Goal: Transaction & Acquisition: Purchase product/service

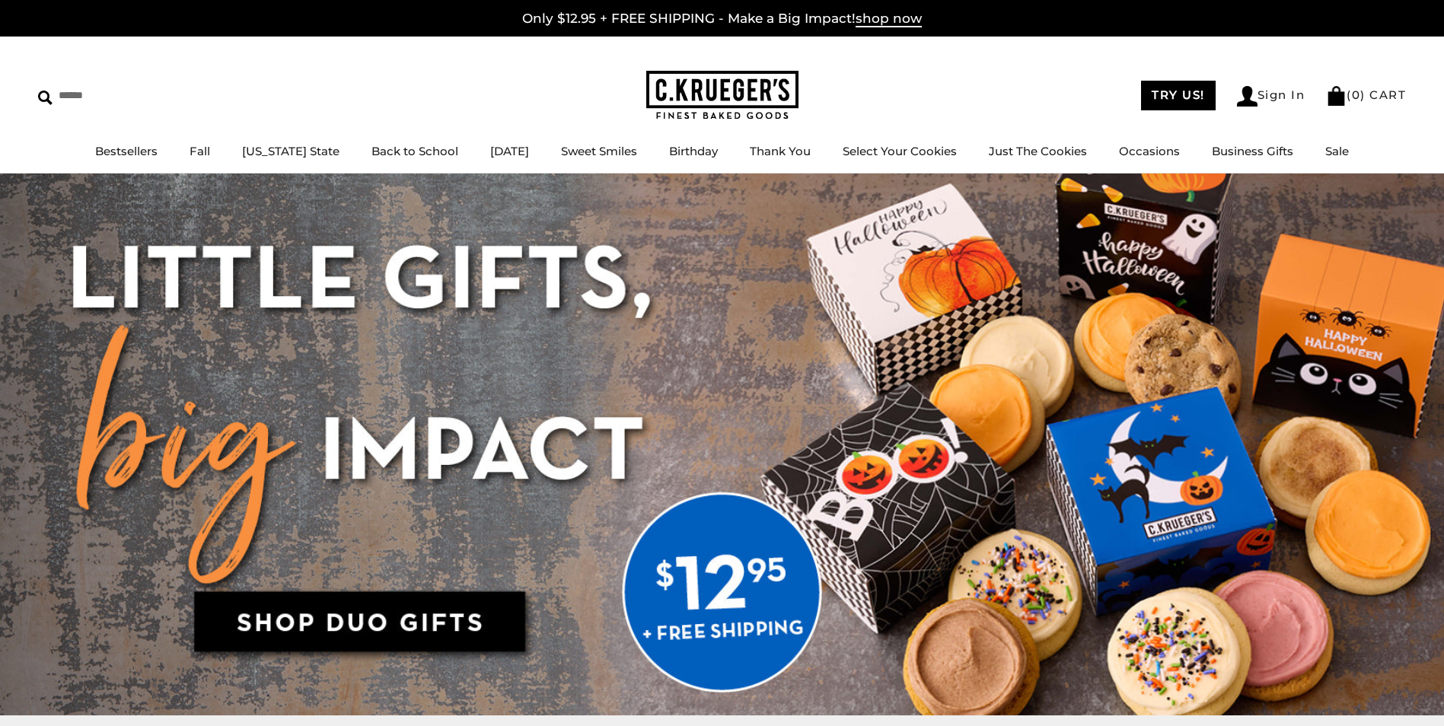
scroll to position [152, 0]
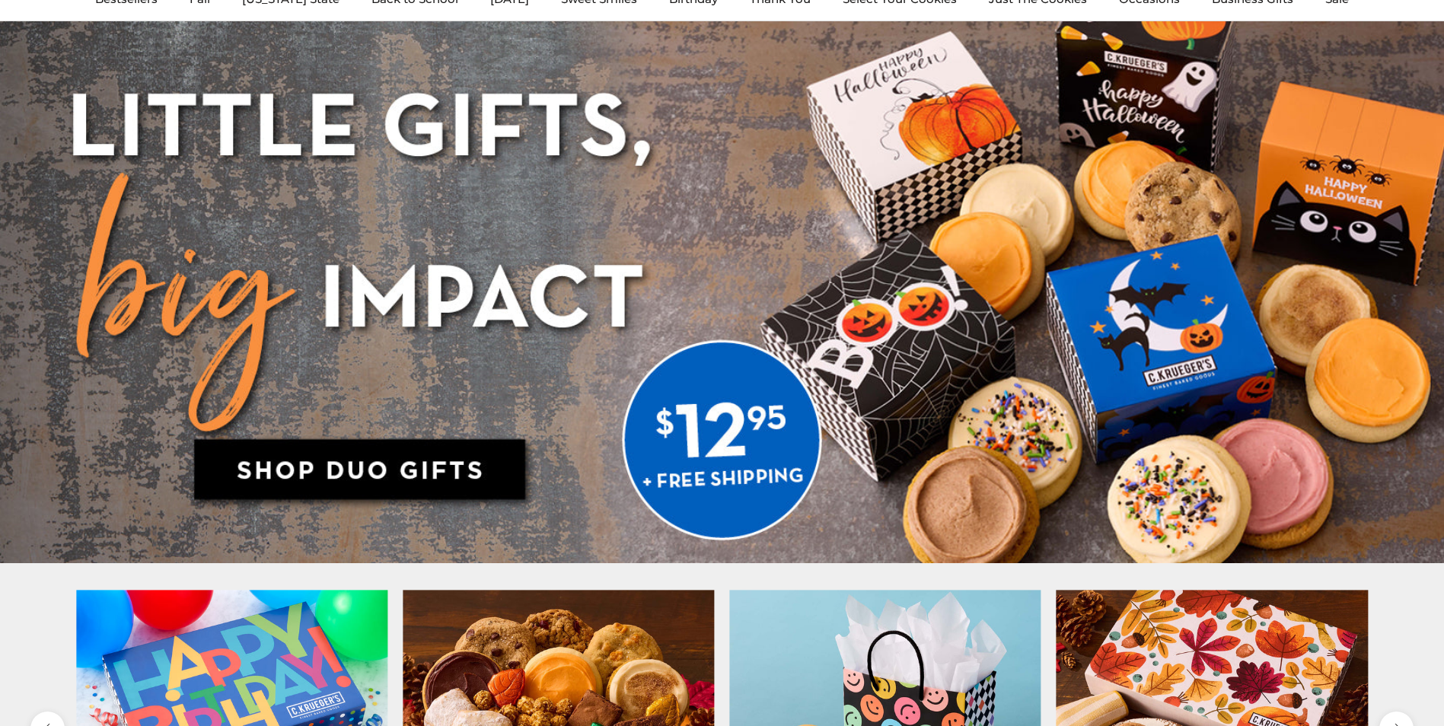
click at [456, 486] on img at bounding box center [722, 292] width 1444 height 542
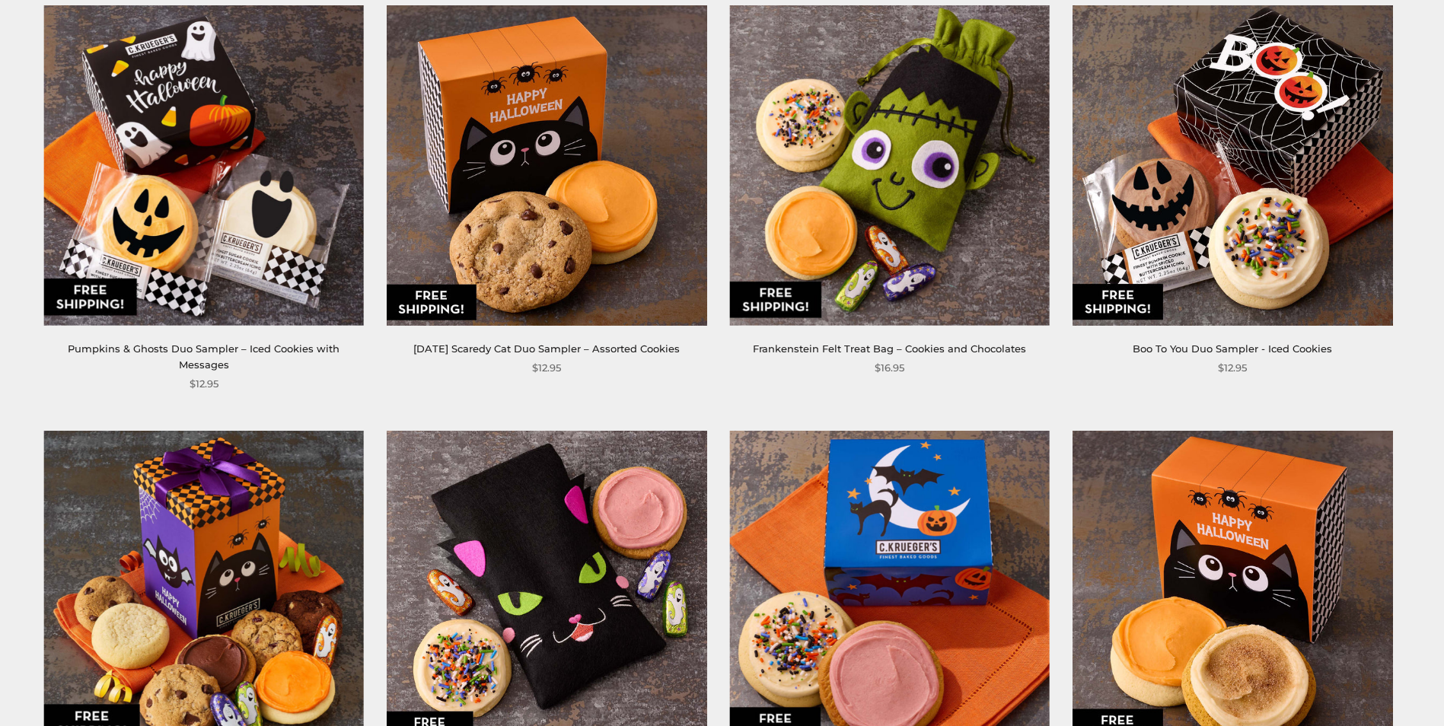
scroll to position [2284, 0]
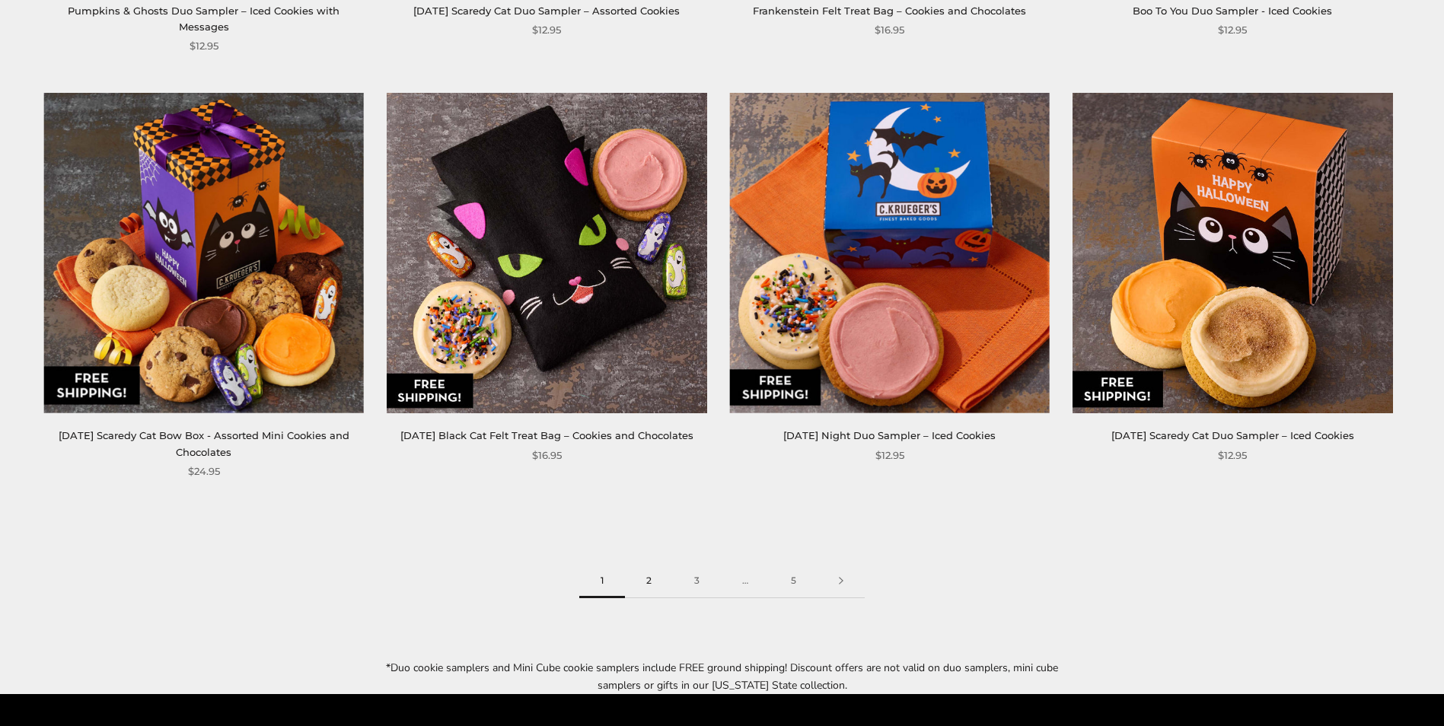
click at [649, 564] on link "2" at bounding box center [649, 581] width 48 height 34
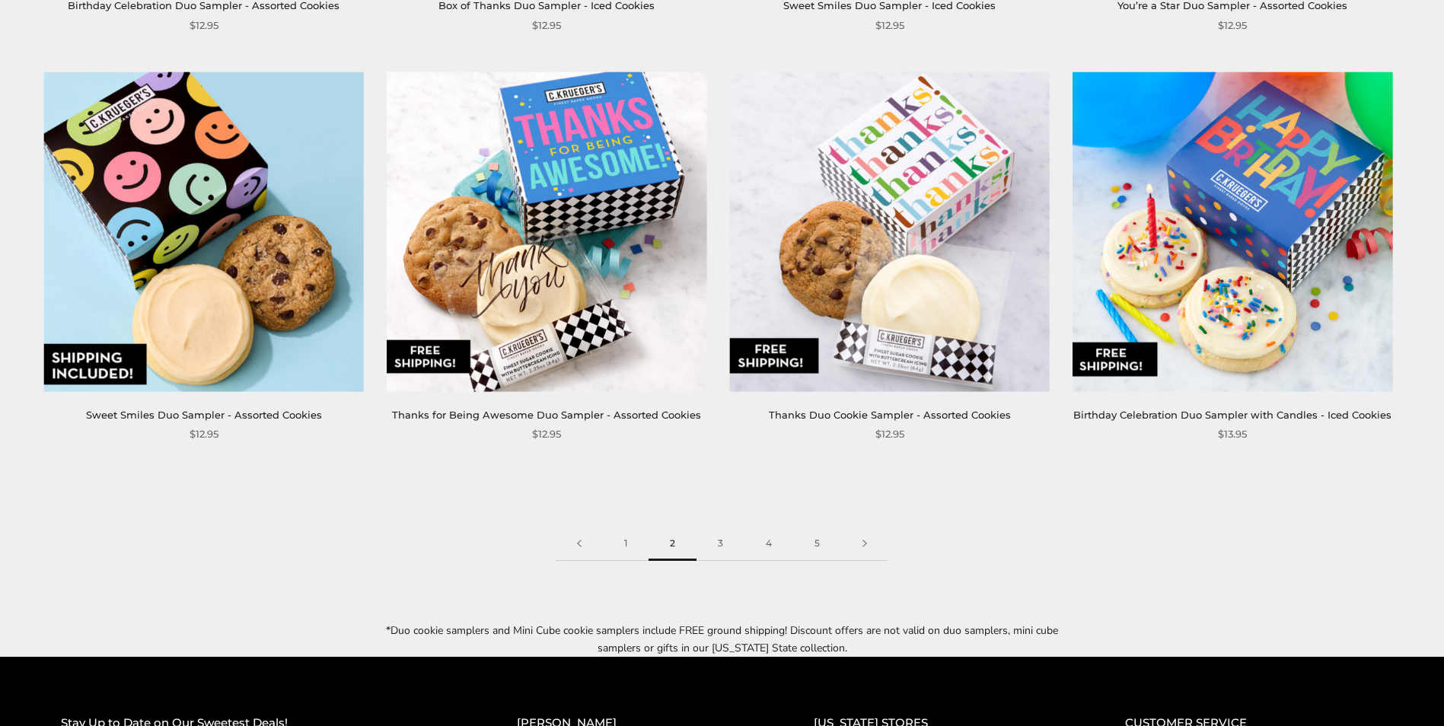
scroll to position [2436, 0]
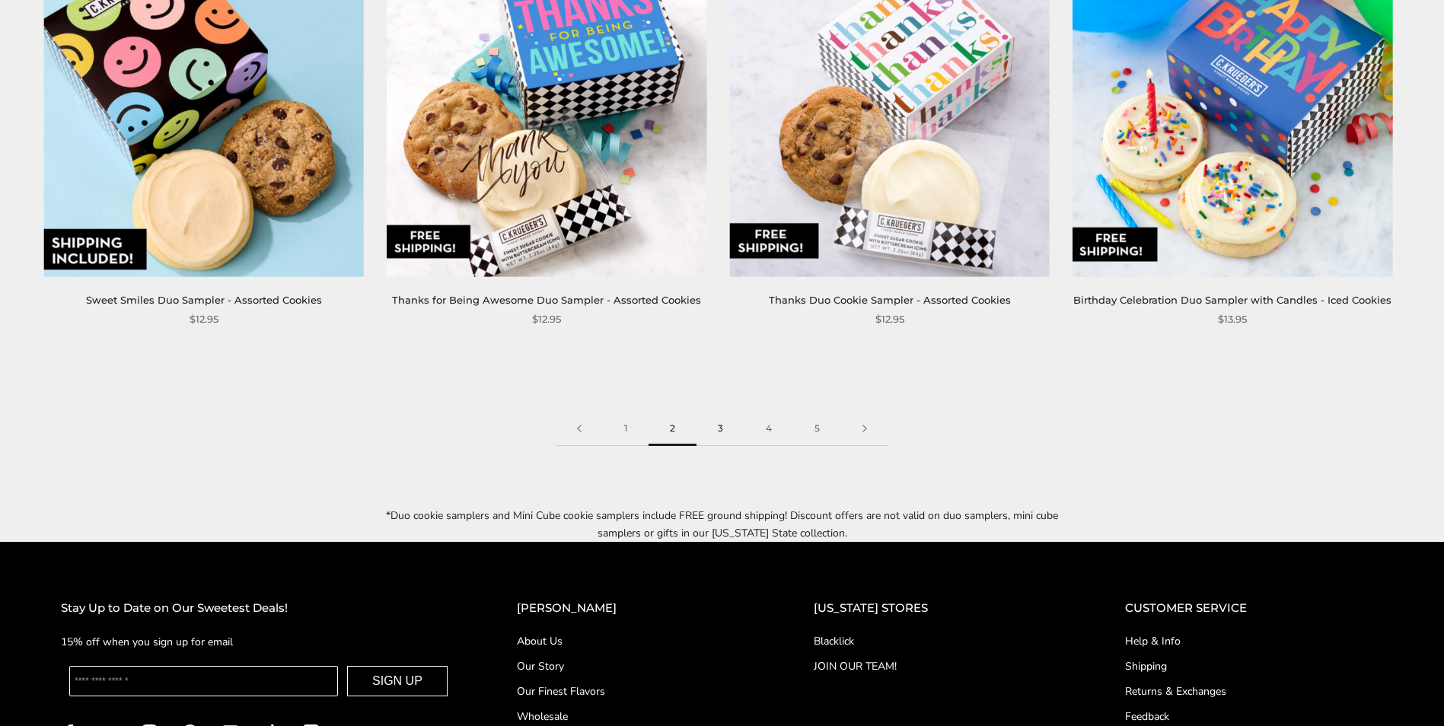
click at [713, 412] on link "3" at bounding box center [721, 429] width 48 height 34
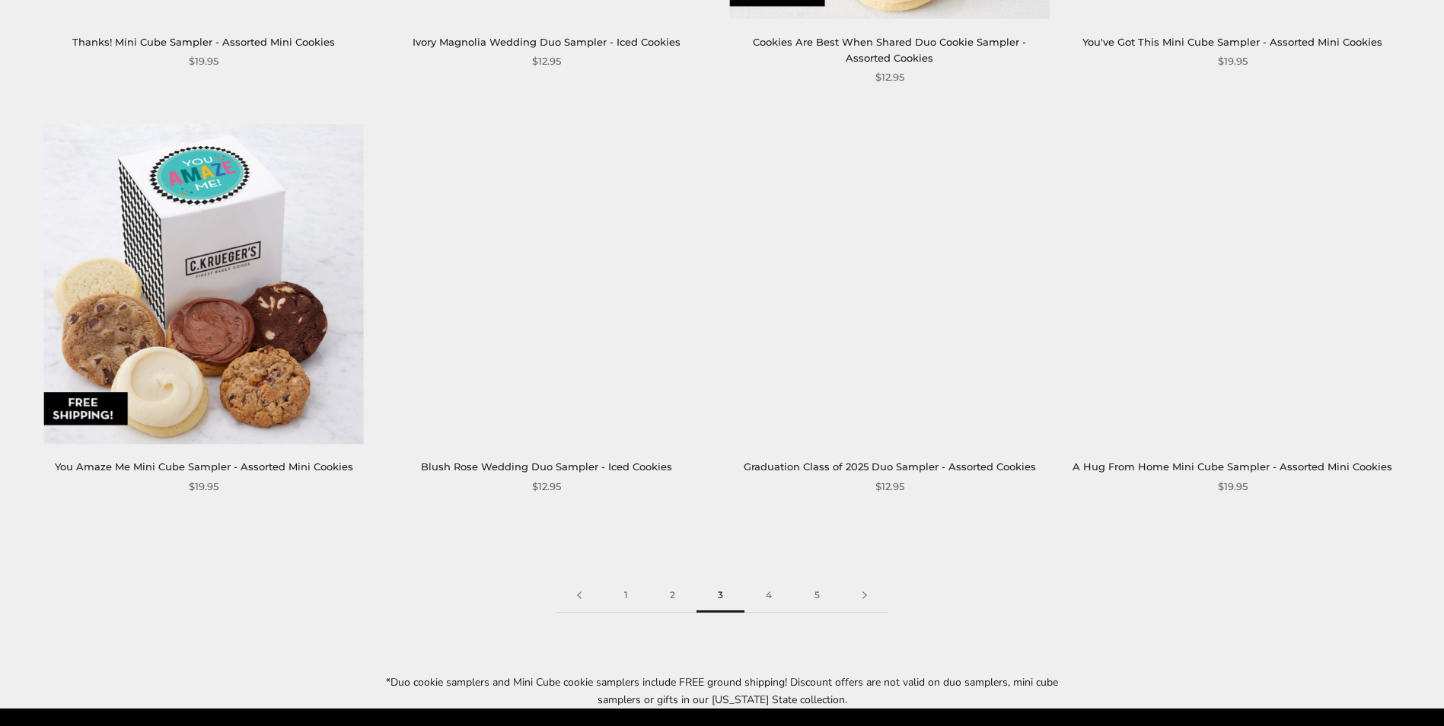
scroll to position [2360, 0]
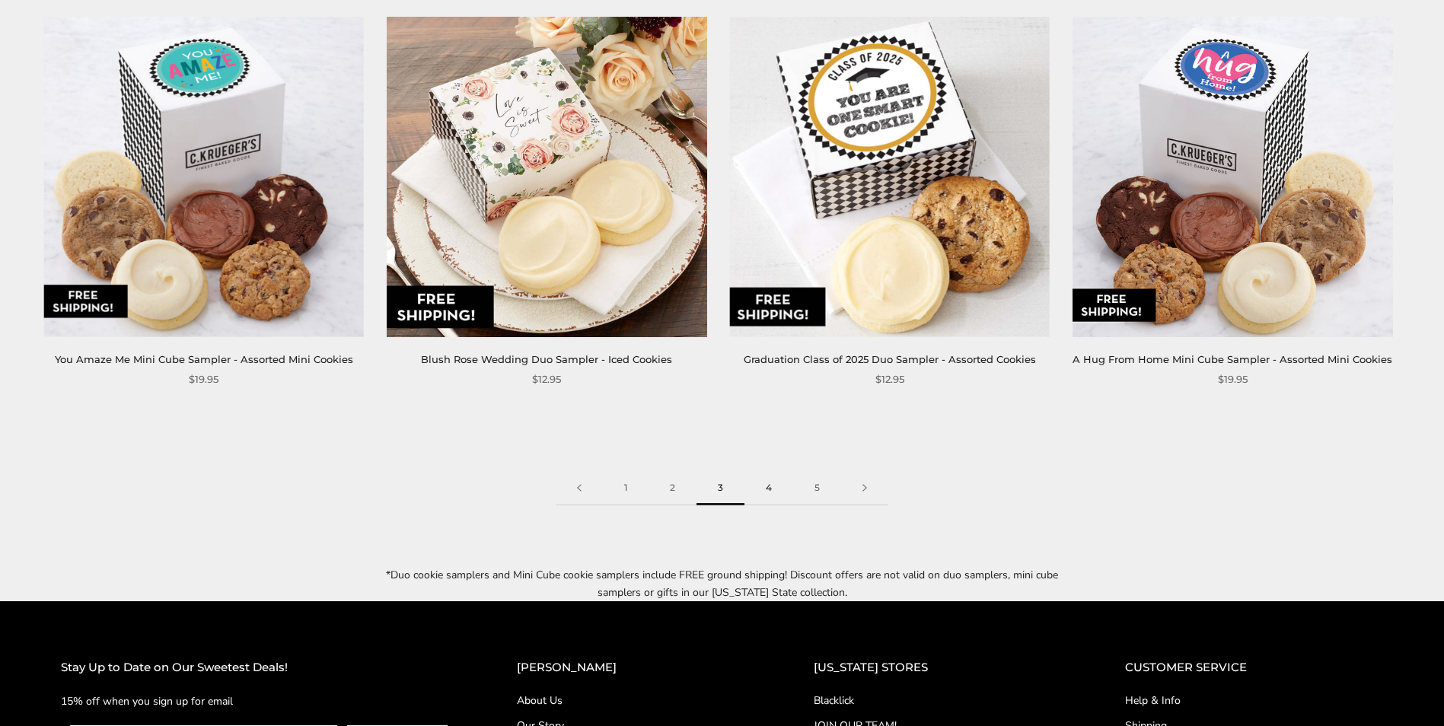
click at [765, 489] on link "4" at bounding box center [769, 488] width 49 height 34
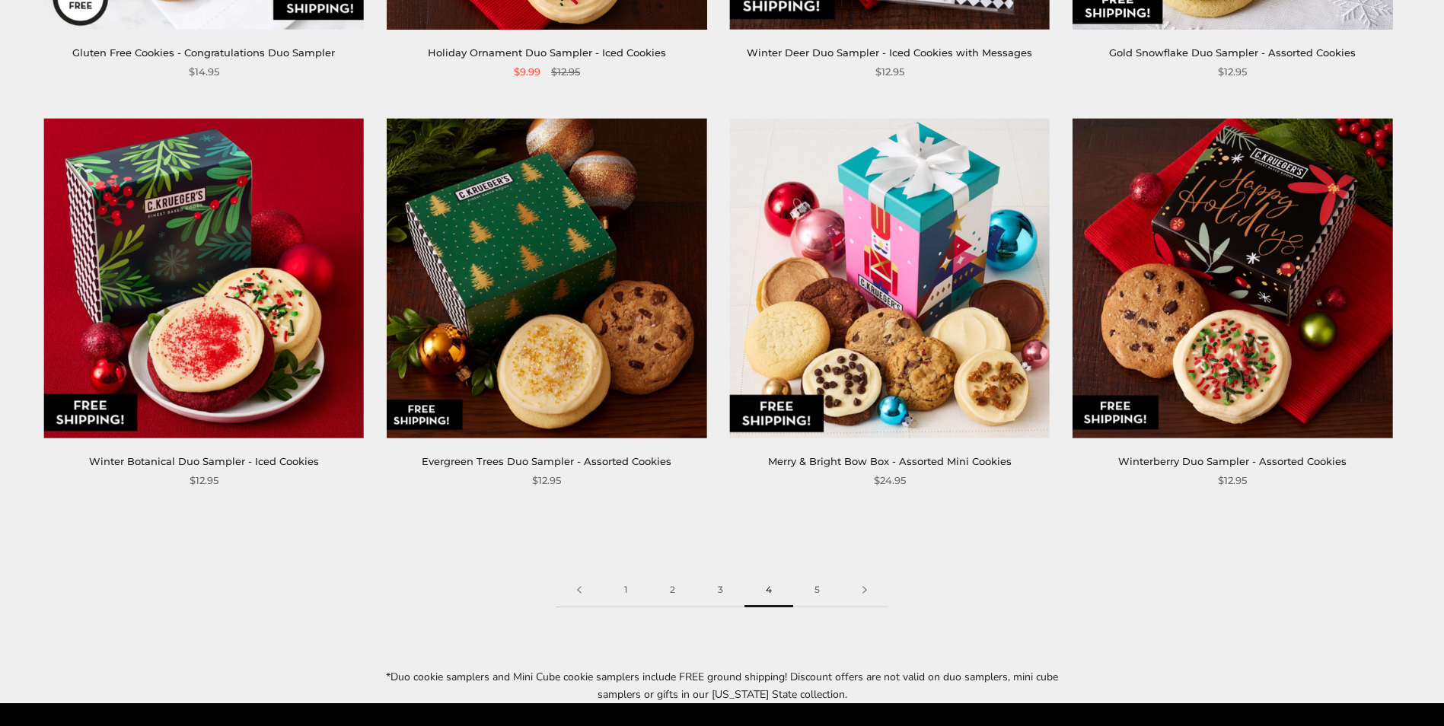
scroll to position [2208, 0]
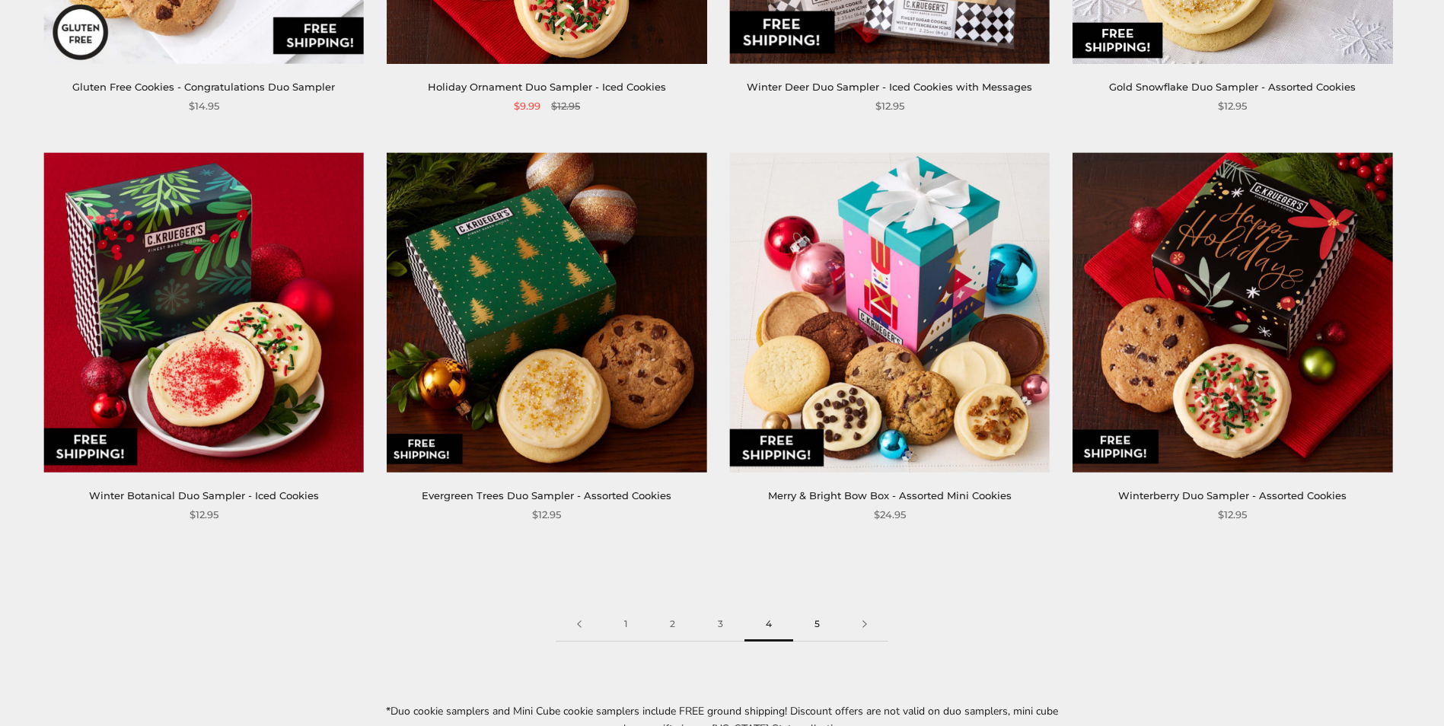
click at [810, 613] on link "5" at bounding box center [817, 625] width 48 height 34
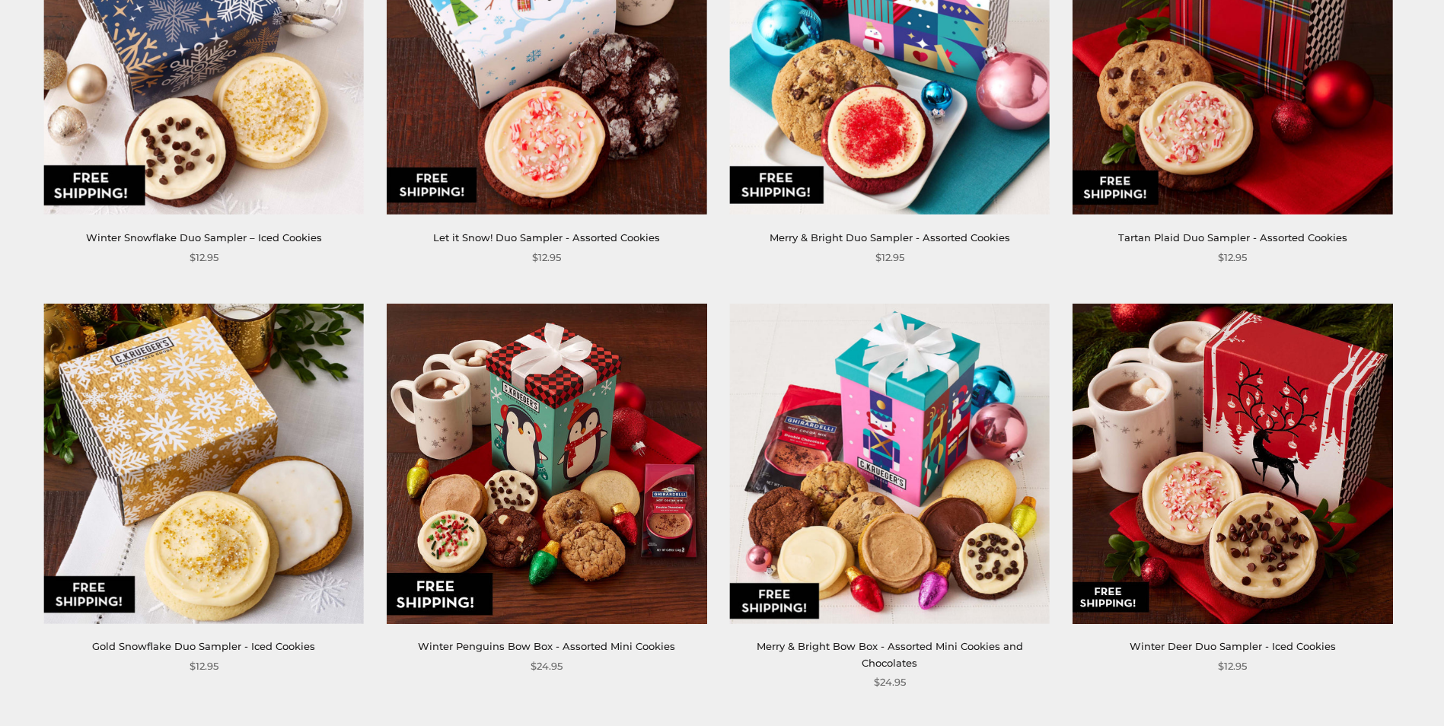
scroll to position [533, 0]
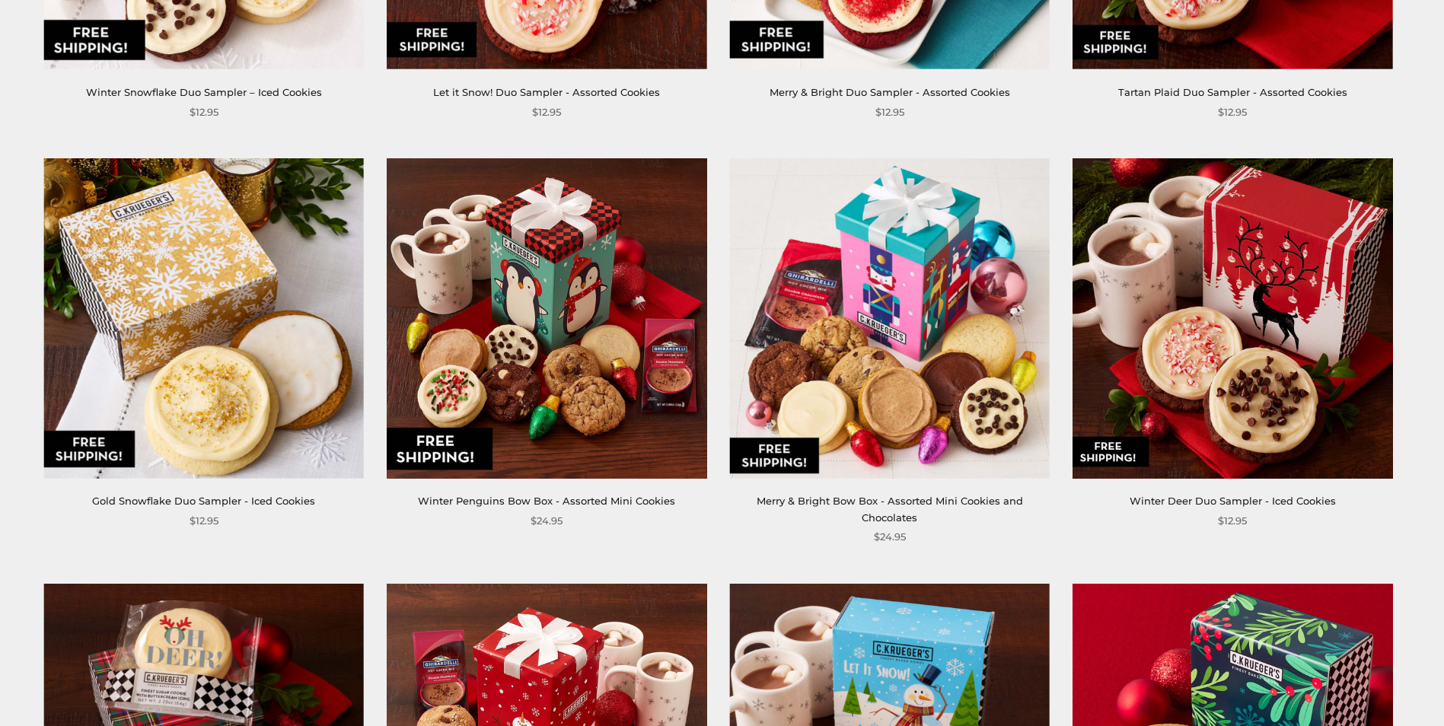
click at [569, 296] on img at bounding box center [547, 318] width 321 height 321
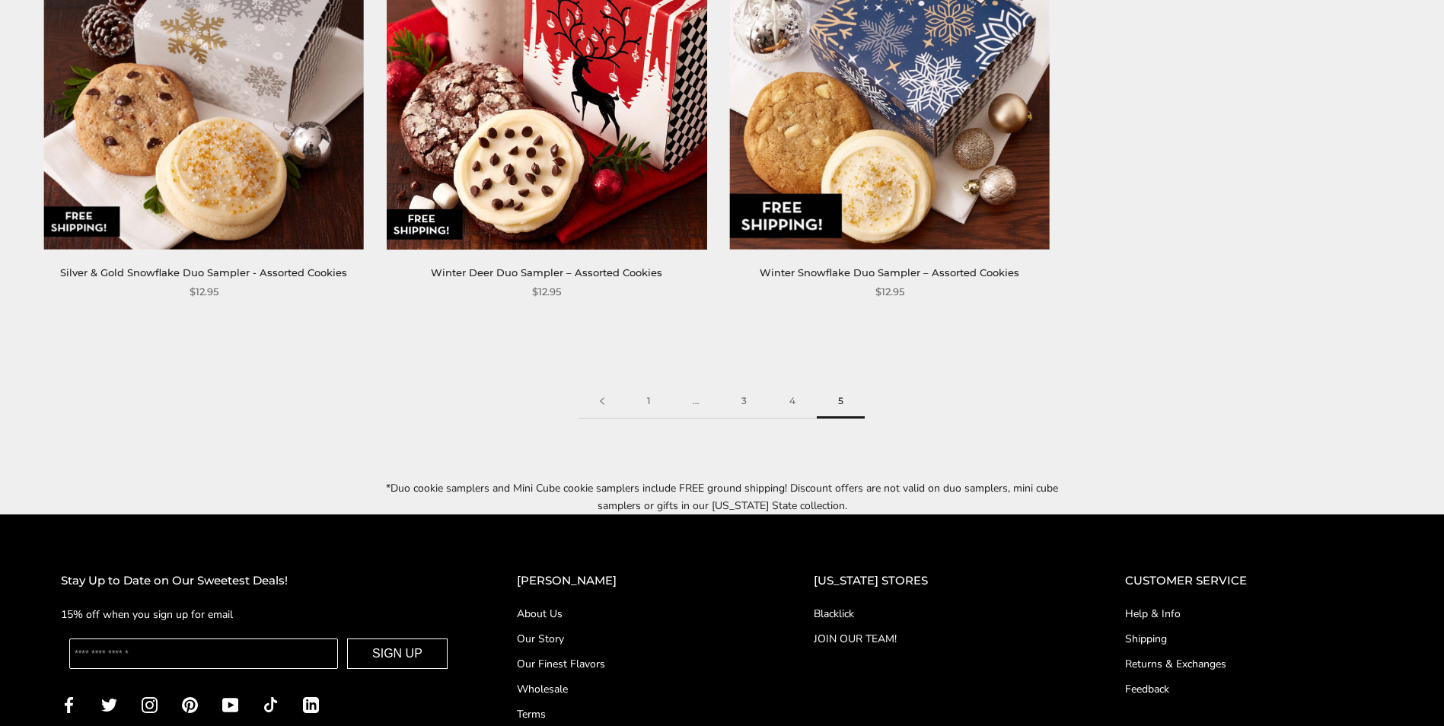
scroll to position [1599, 0]
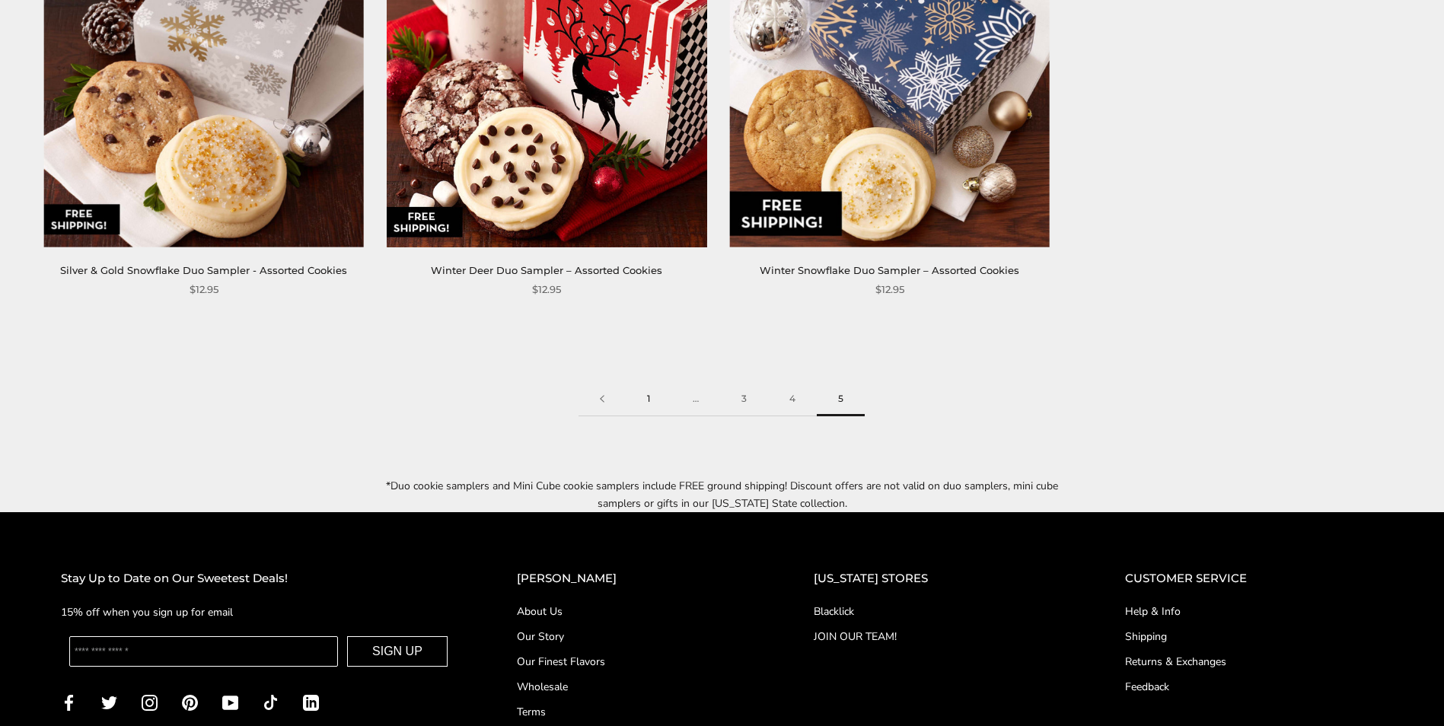
click at [652, 382] on link "1" at bounding box center [649, 399] width 46 height 34
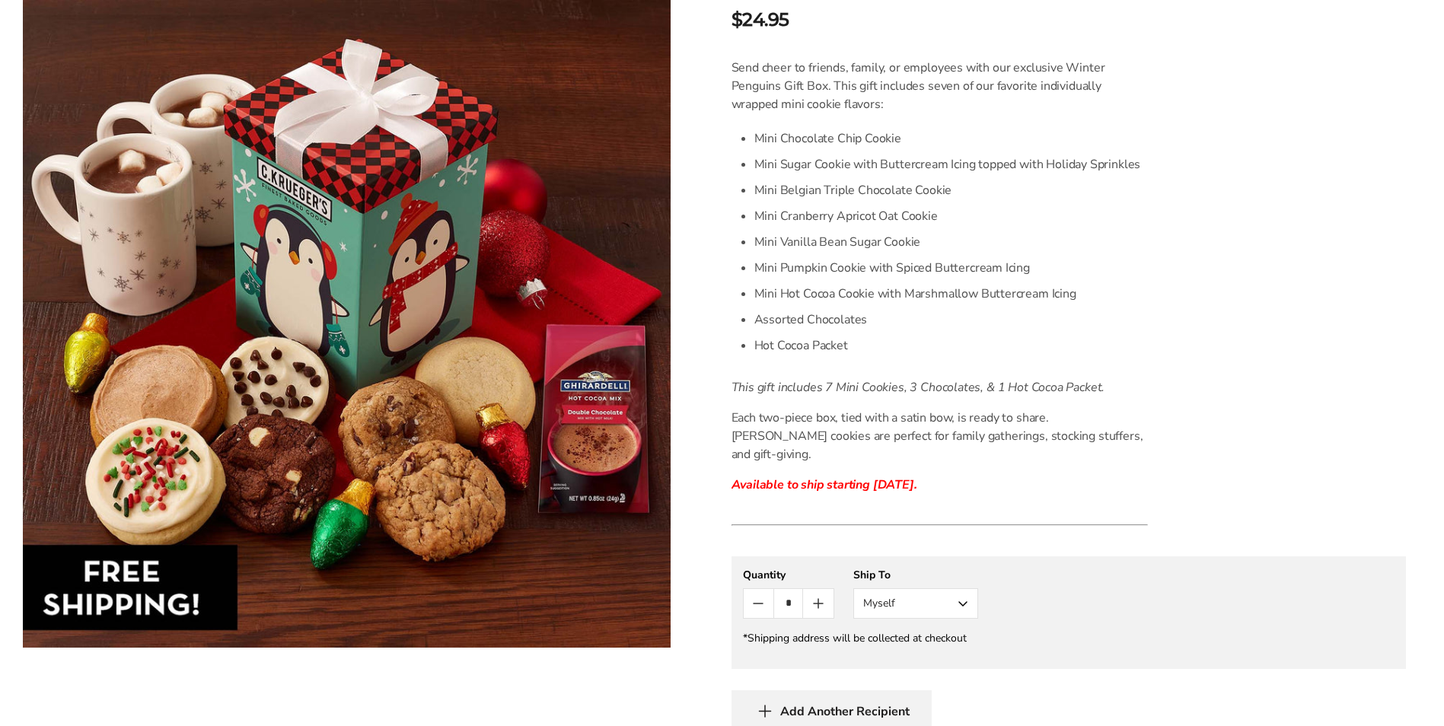
scroll to position [533, 0]
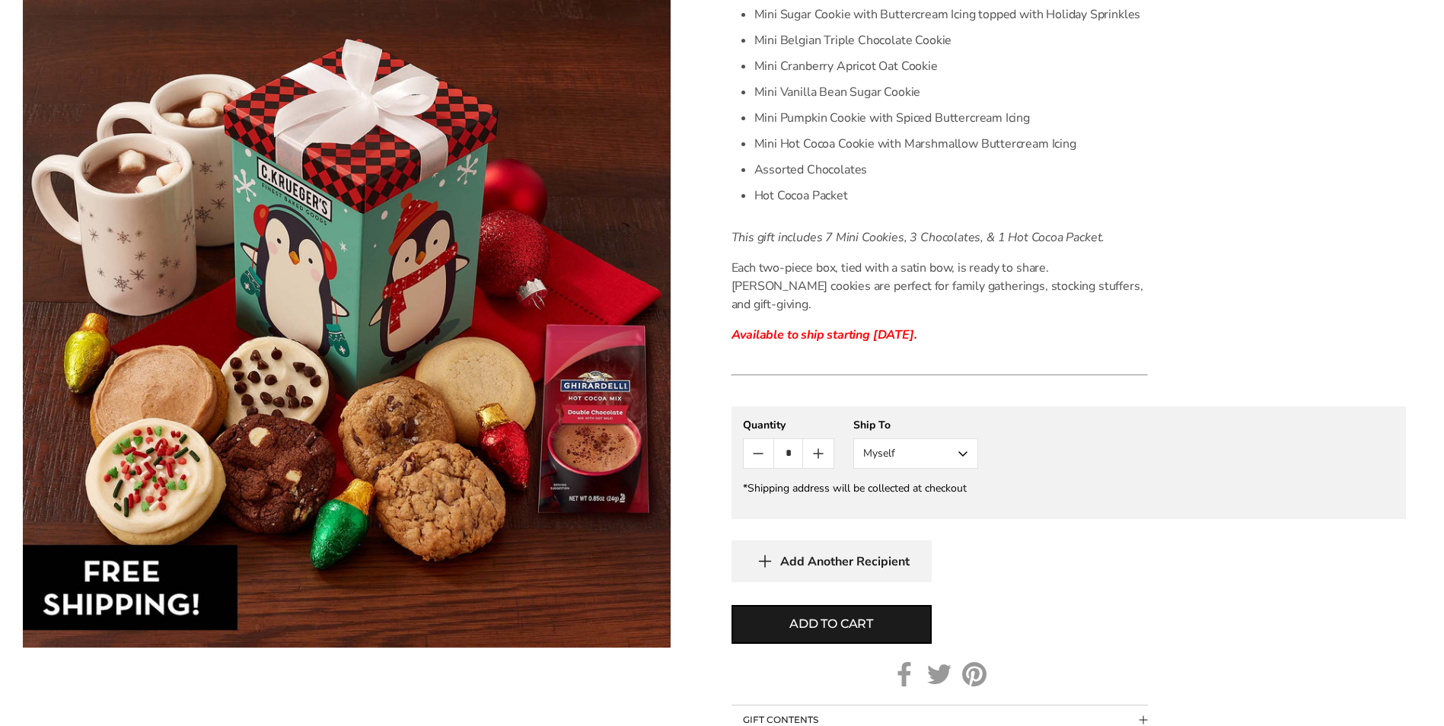
click at [828, 554] on span "Add Another Recipient" at bounding box center [844, 561] width 129 height 15
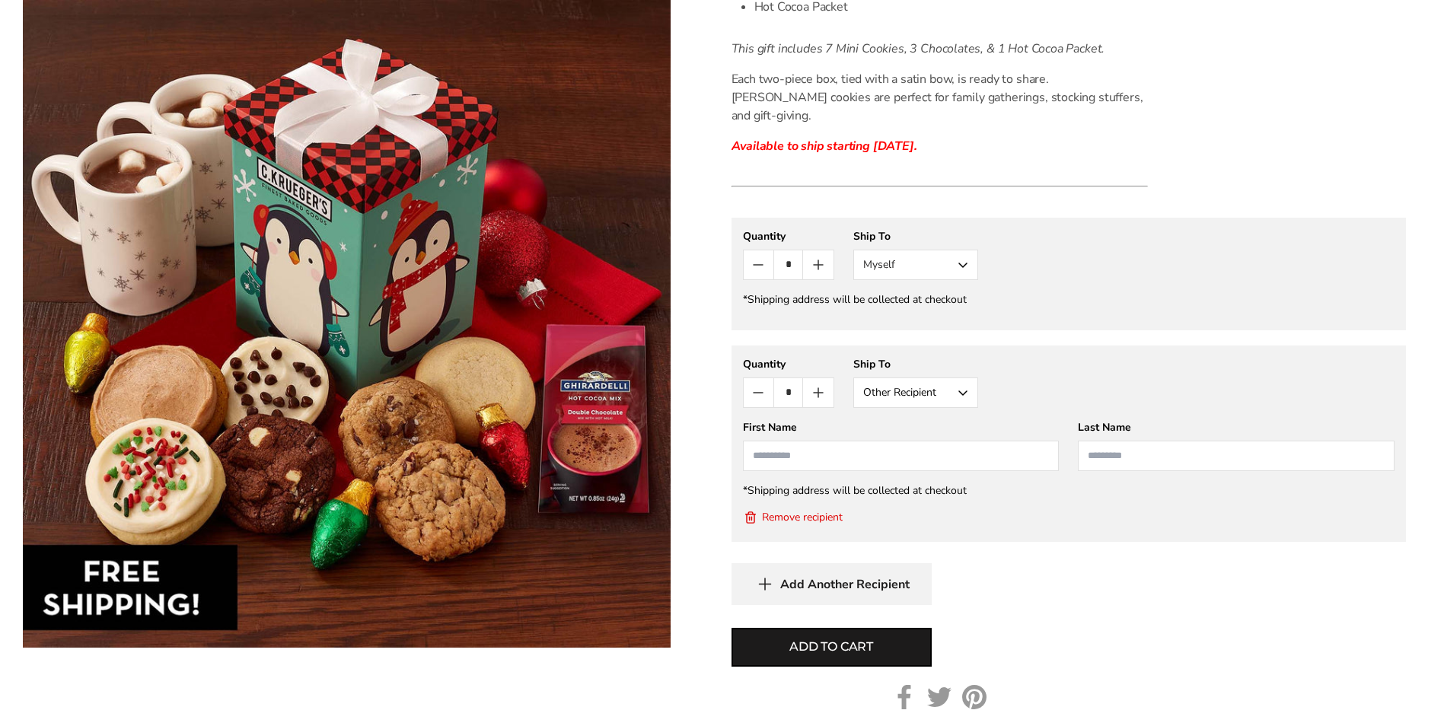
scroll to position [761, 0]
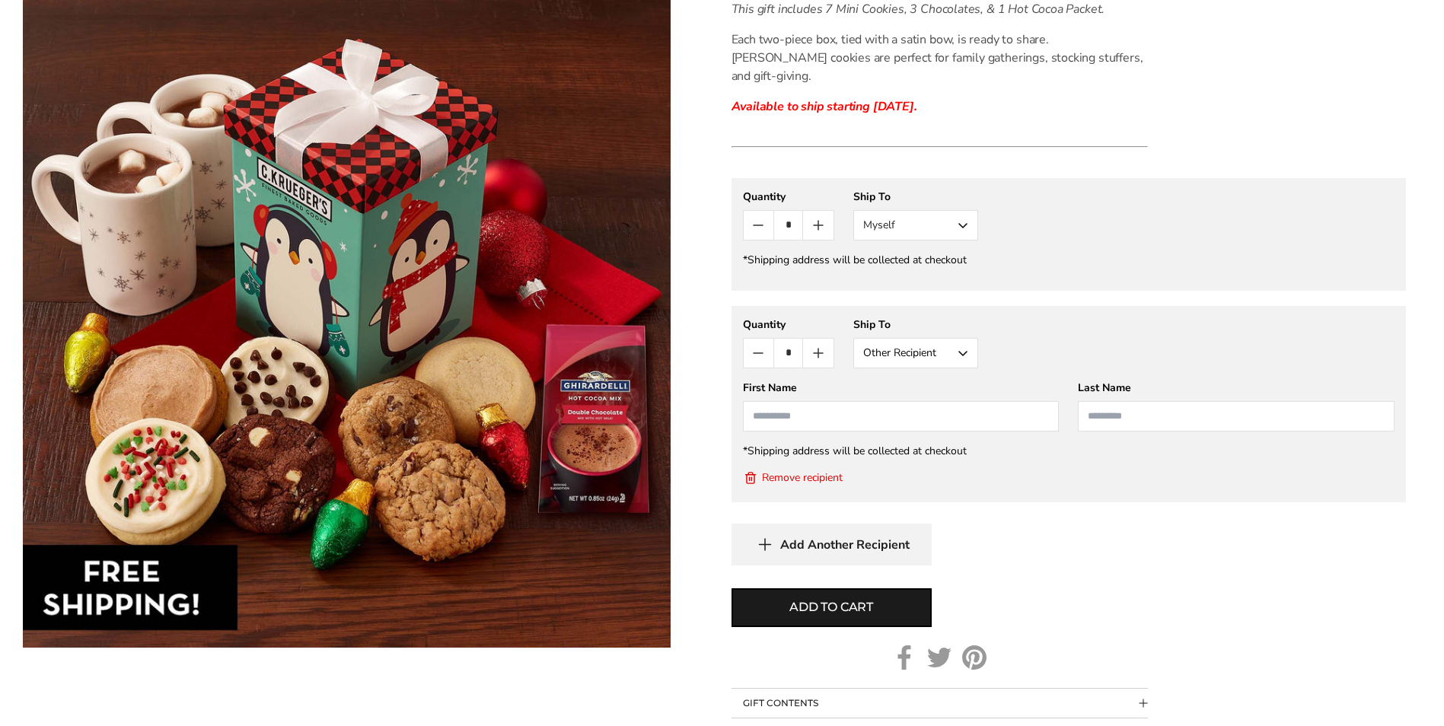
click at [863, 538] on span "Add Another Recipient" at bounding box center [844, 545] width 129 height 15
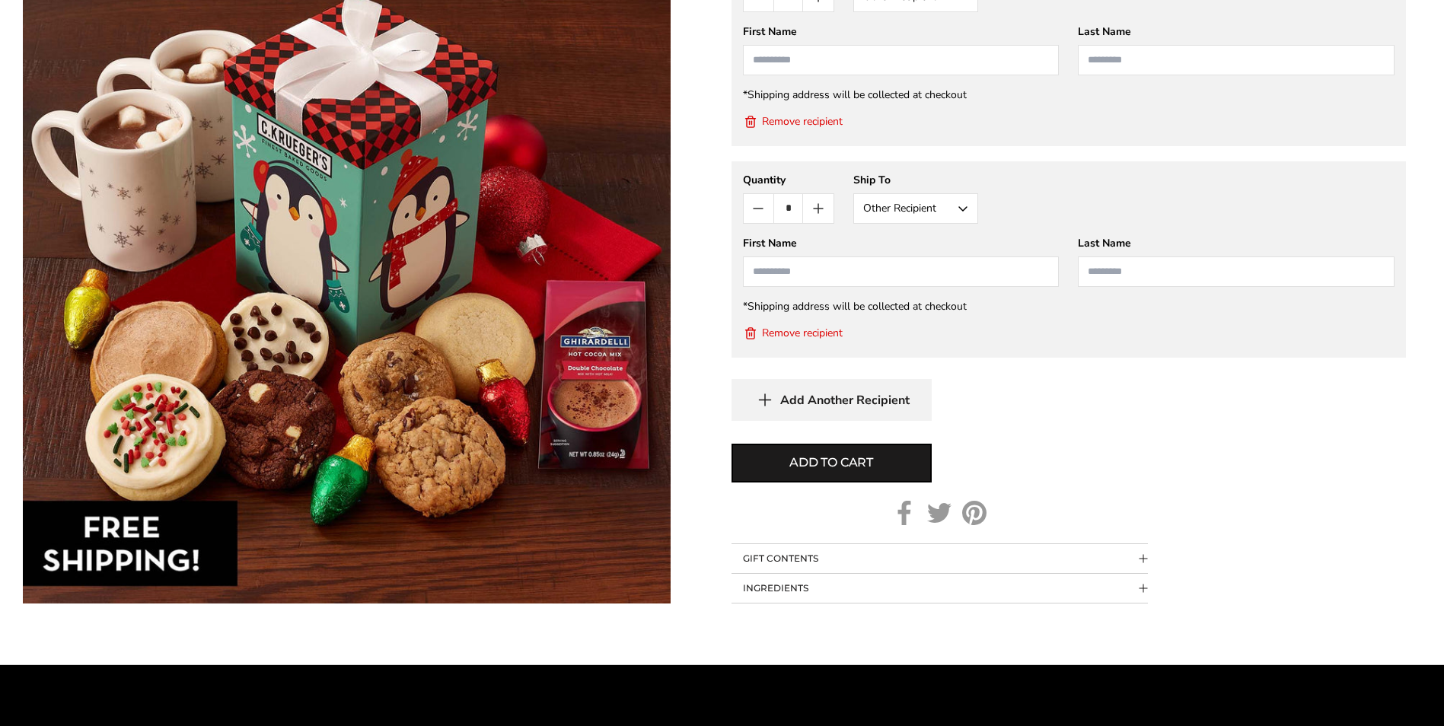
scroll to position [1142, 0]
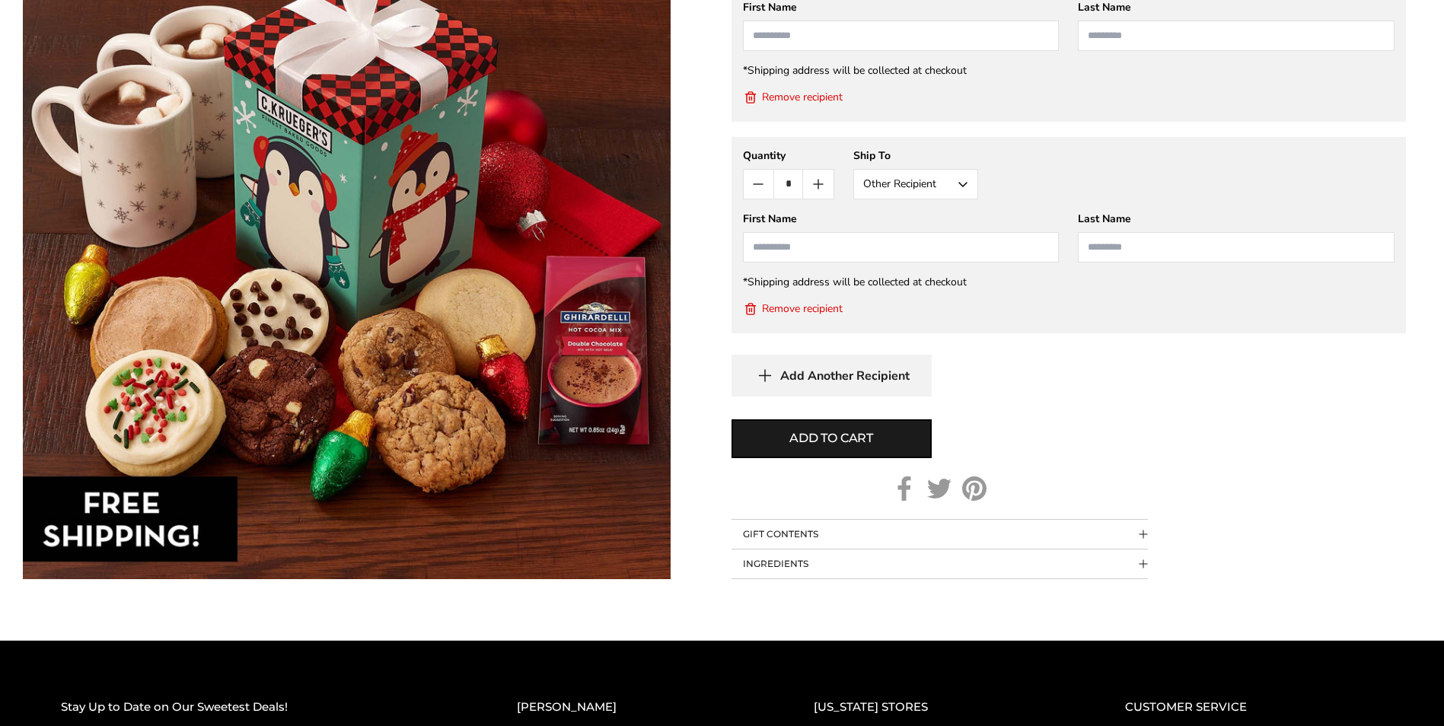
click at [875, 369] on span "Add Another Recipient" at bounding box center [844, 376] width 129 height 15
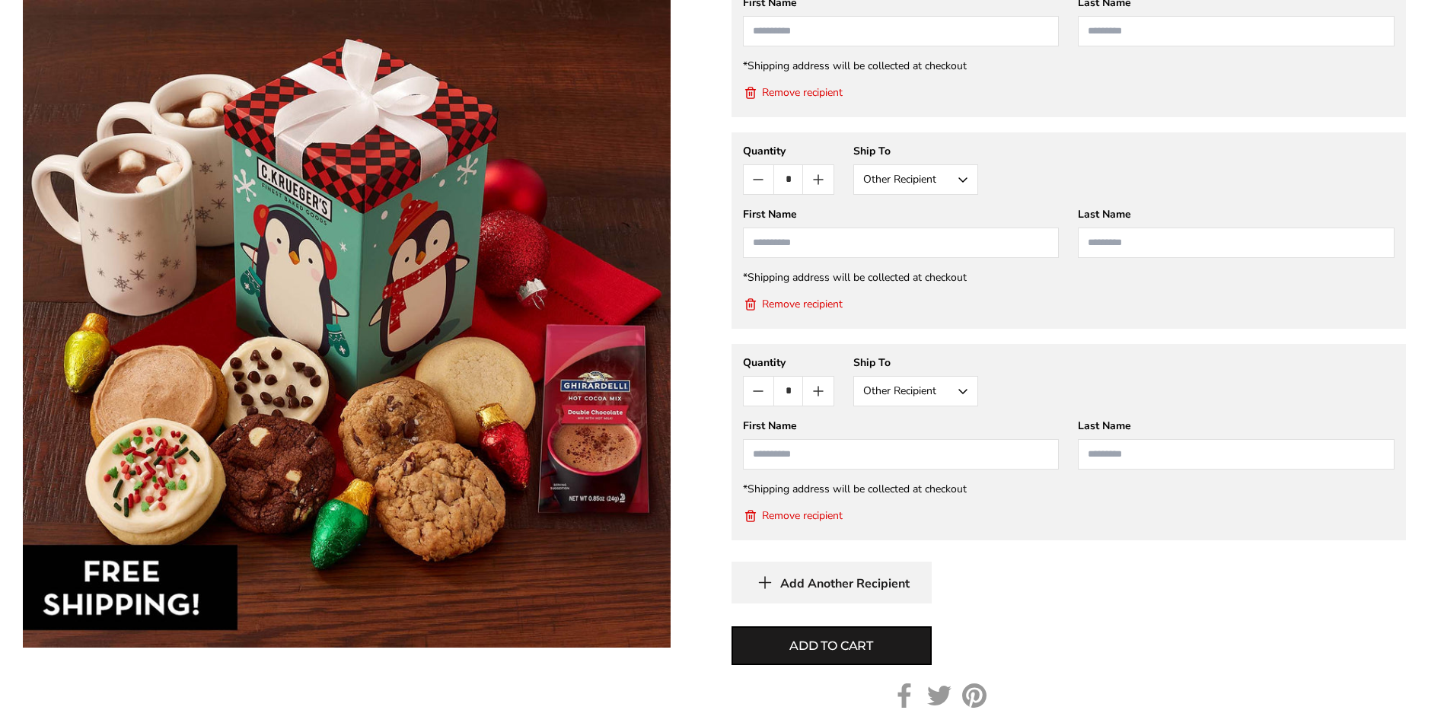
scroll to position [1218, 0]
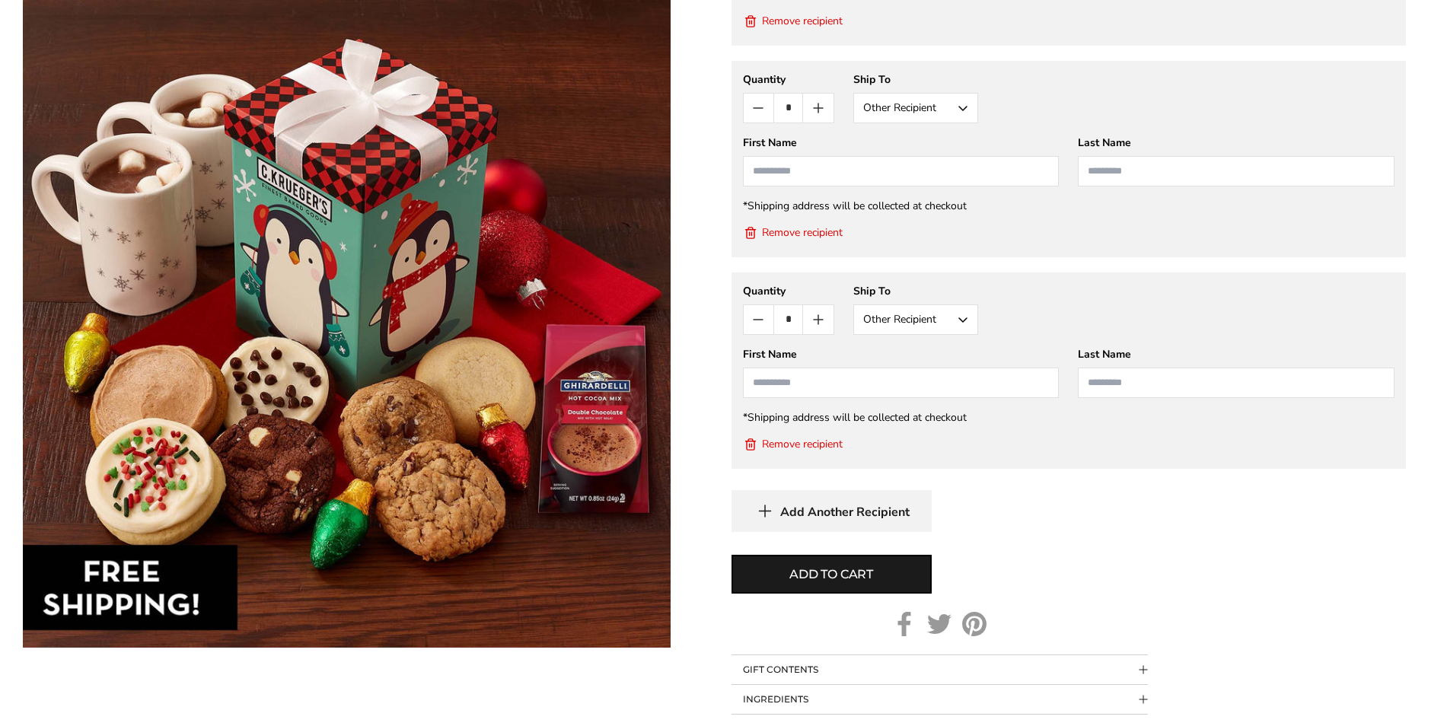
click at [879, 505] on span "Add Another Recipient" at bounding box center [844, 512] width 129 height 15
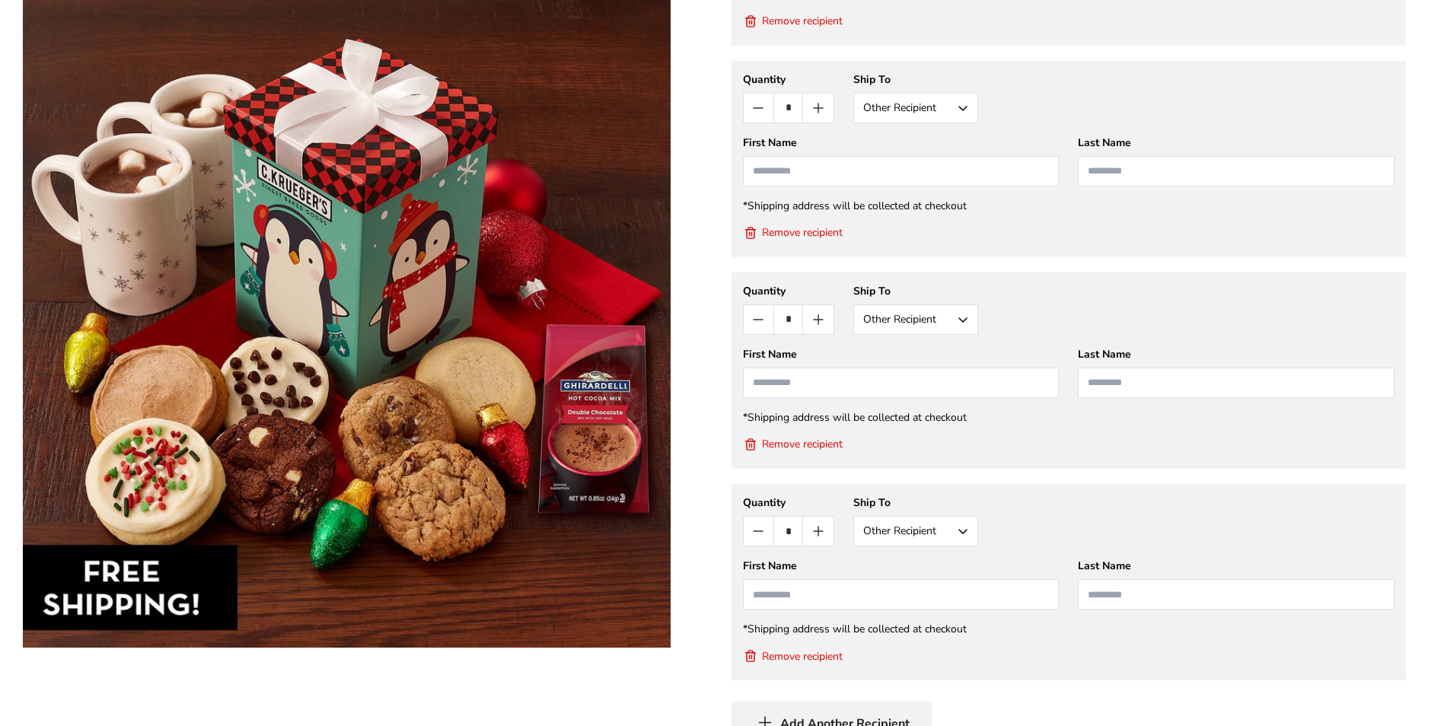
click at [843, 716] on span "Add Another Recipient" at bounding box center [844, 723] width 129 height 15
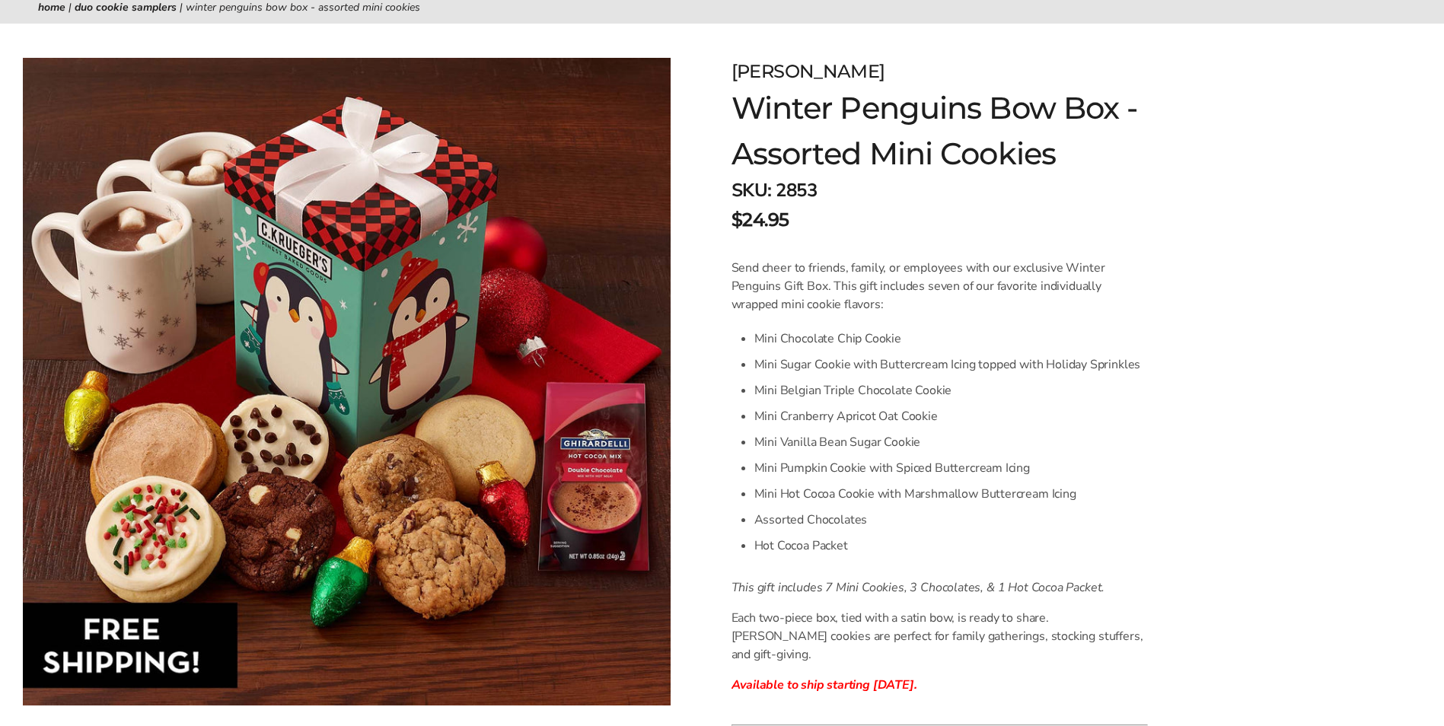
scroll to position [0, 0]
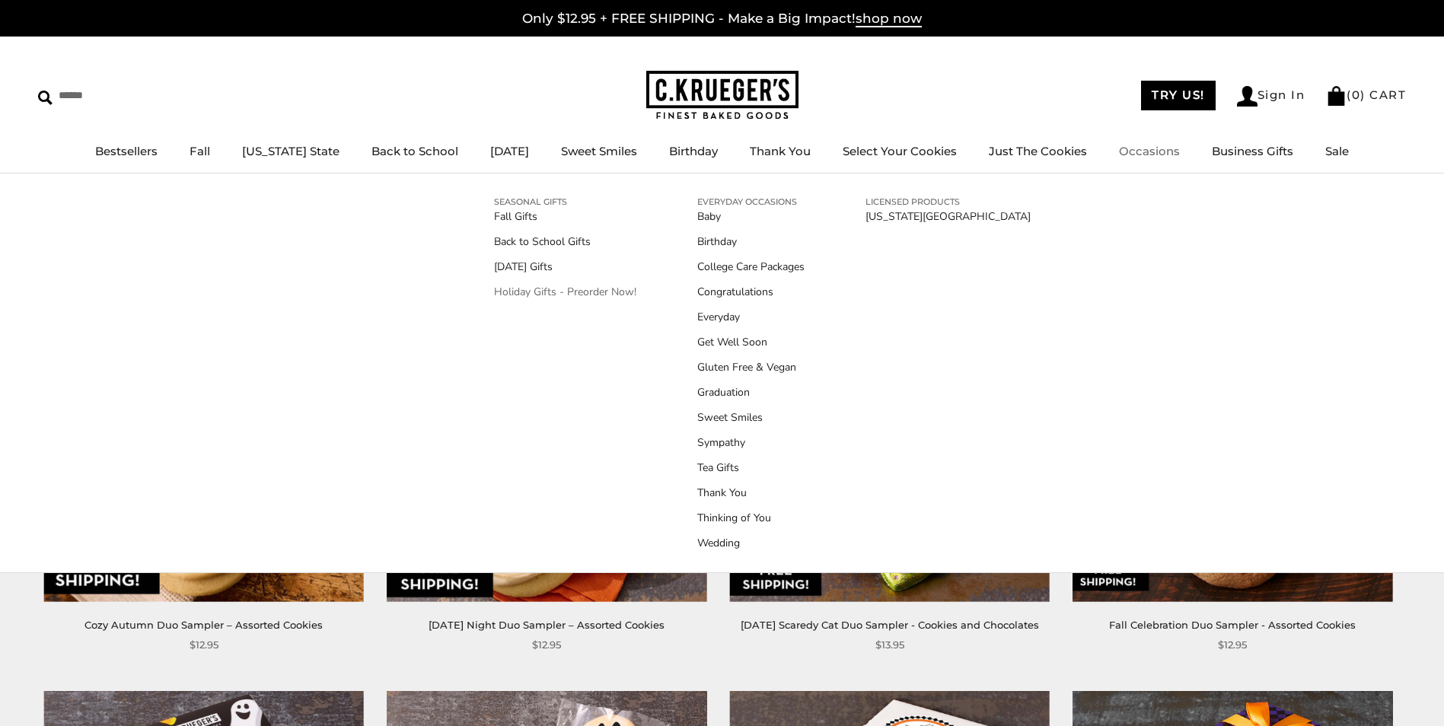
click at [541, 289] on link "Holiday Gifts - Preorder Now!" at bounding box center [565, 292] width 142 height 16
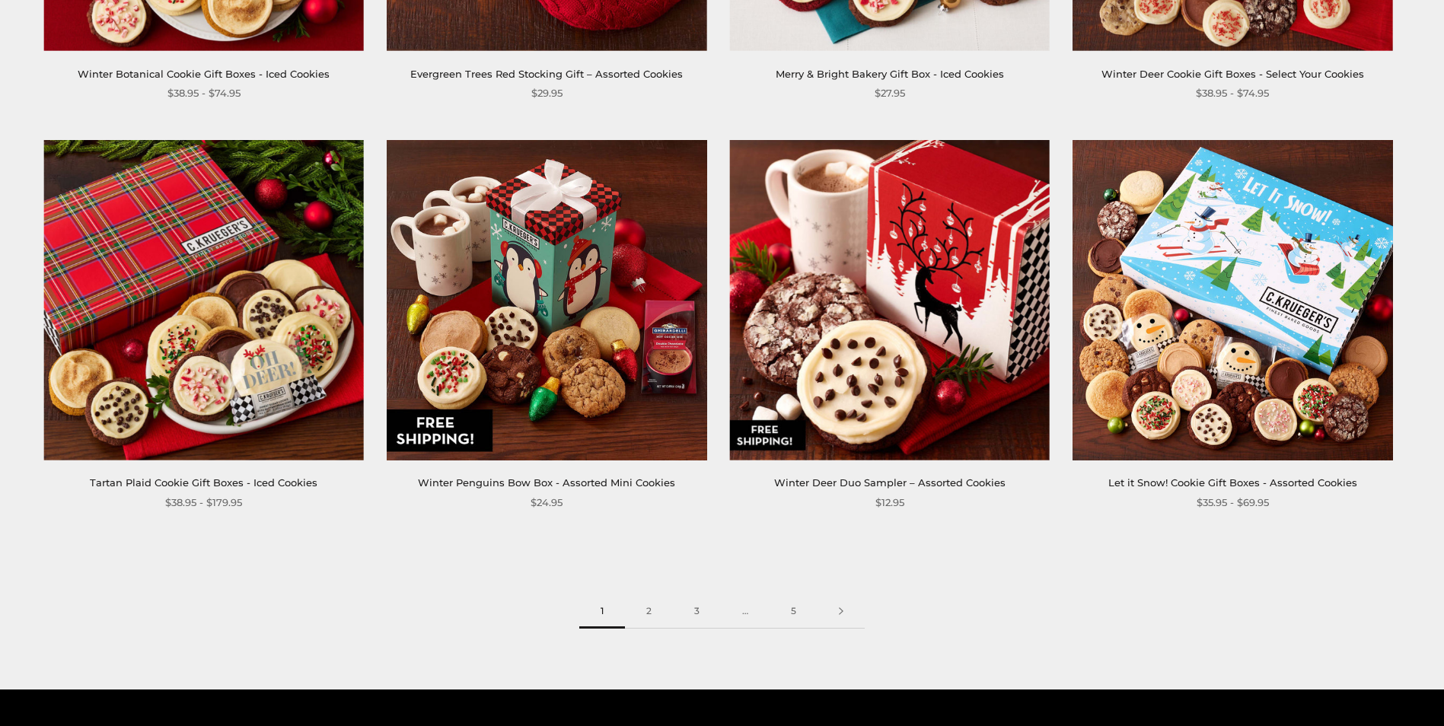
scroll to position [2284, 0]
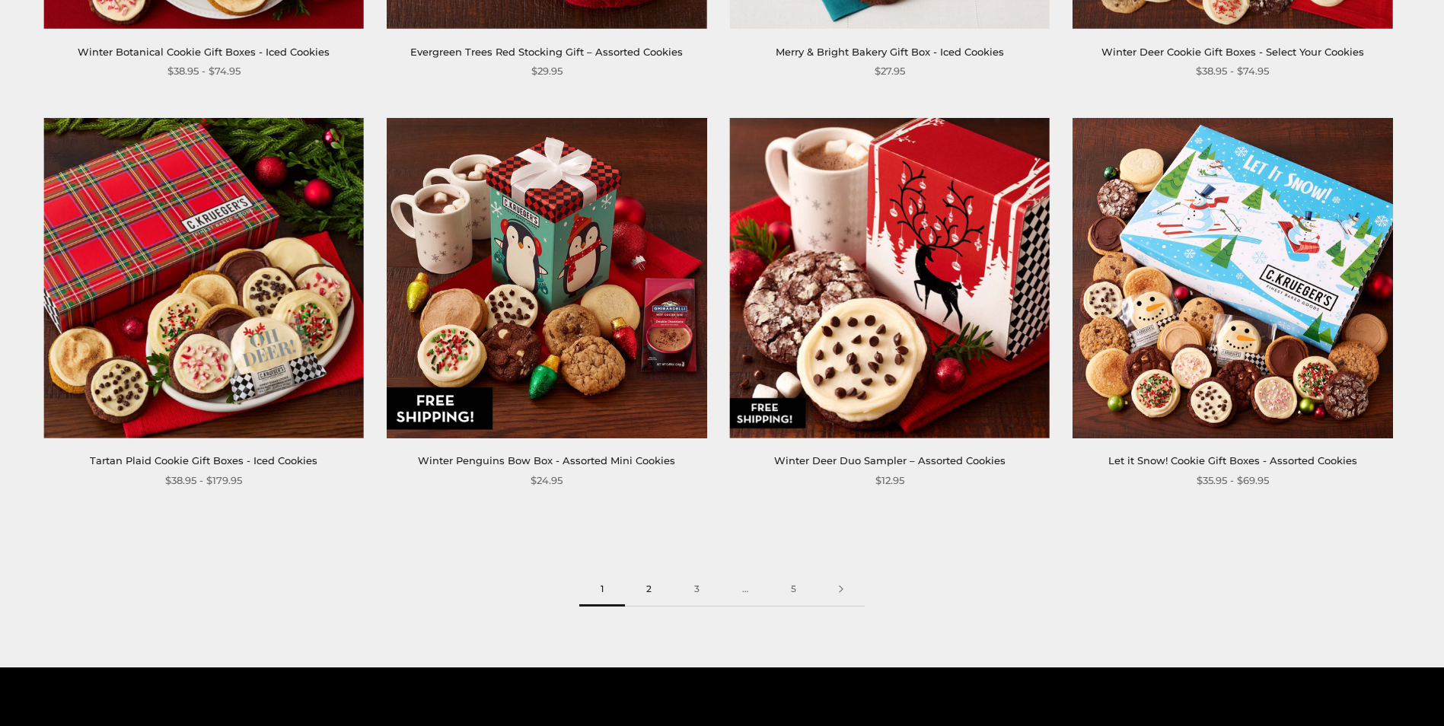
click at [649, 592] on link "2" at bounding box center [649, 590] width 48 height 34
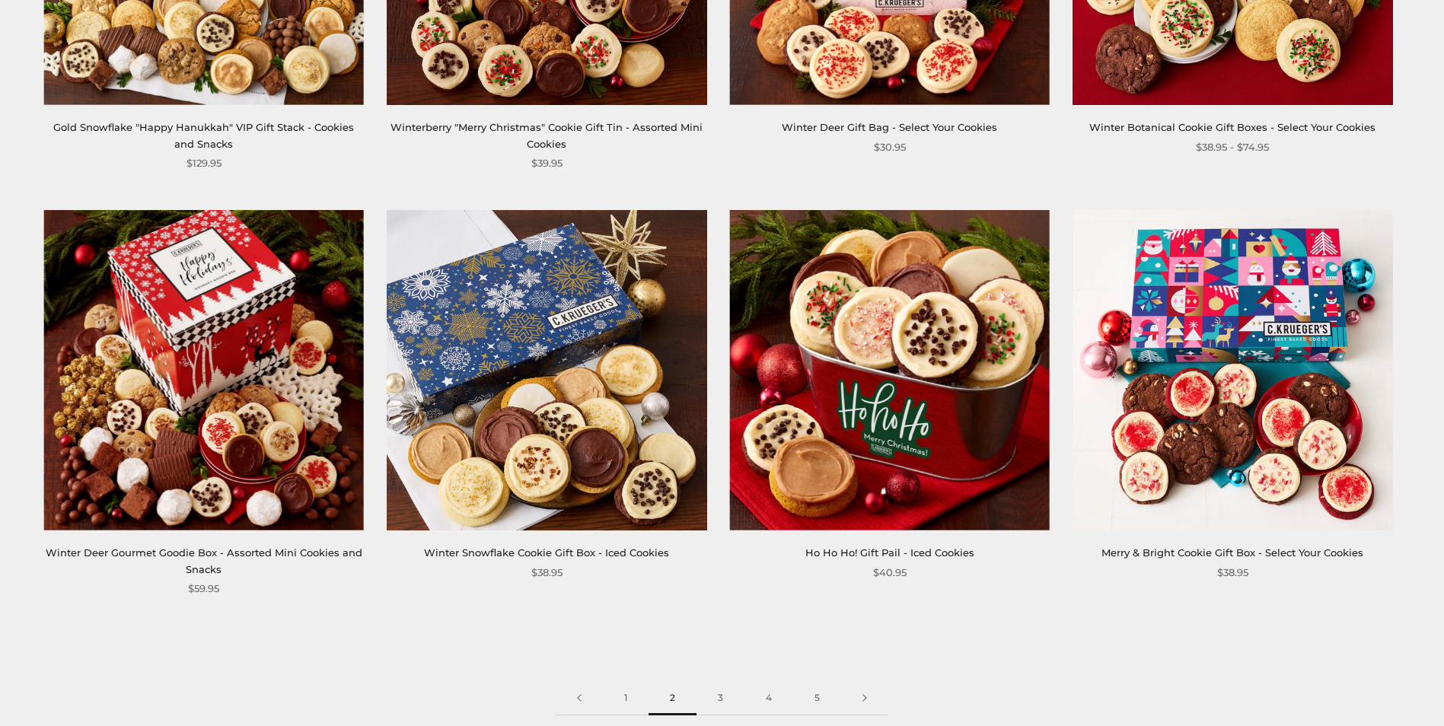
scroll to position [2360, 0]
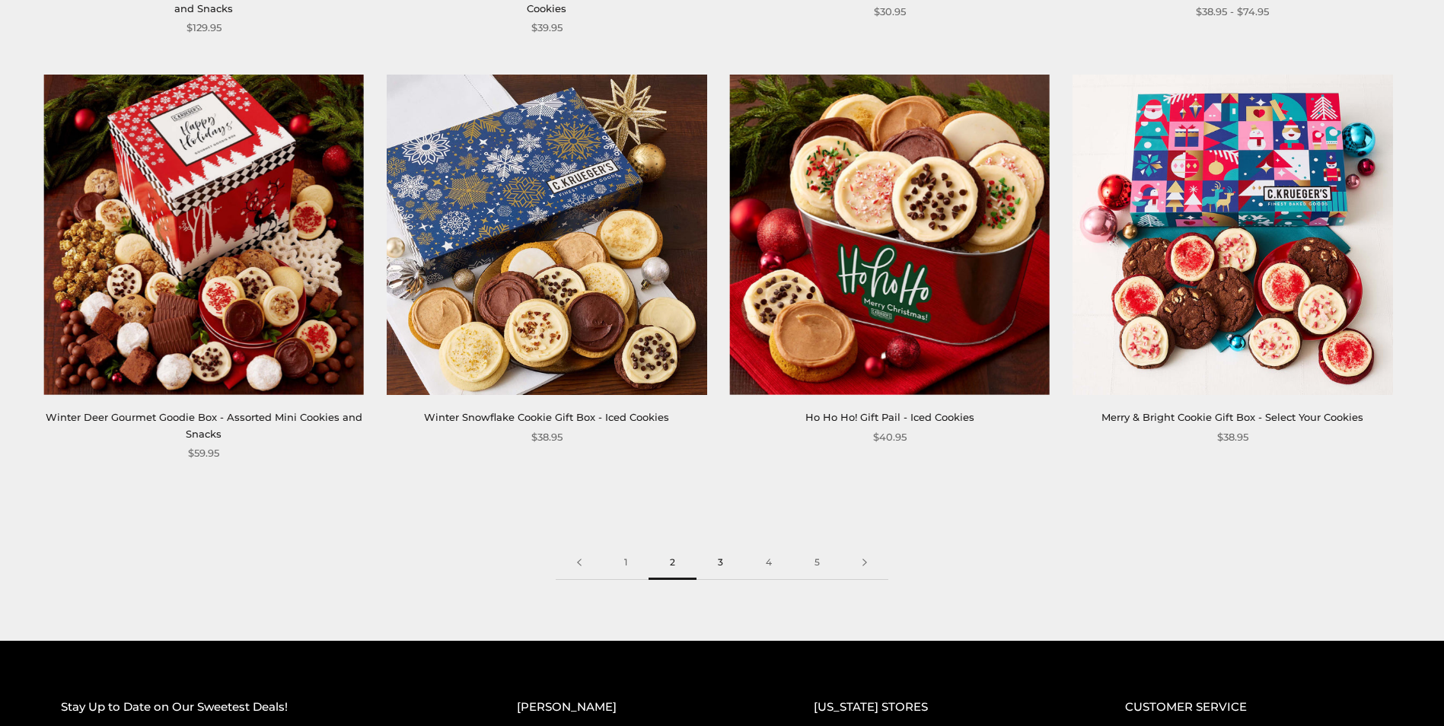
click at [722, 548] on link "3" at bounding box center [721, 563] width 48 height 34
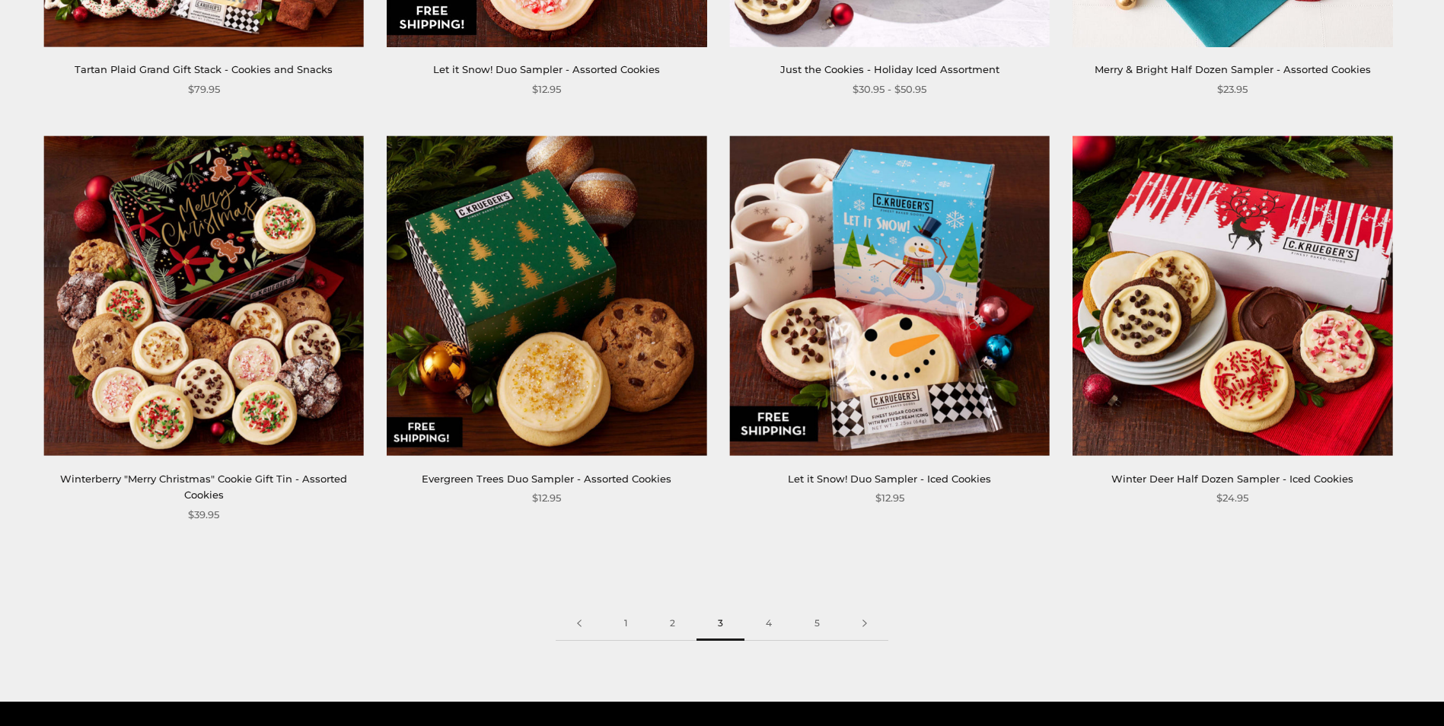
scroll to position [2284, 0]
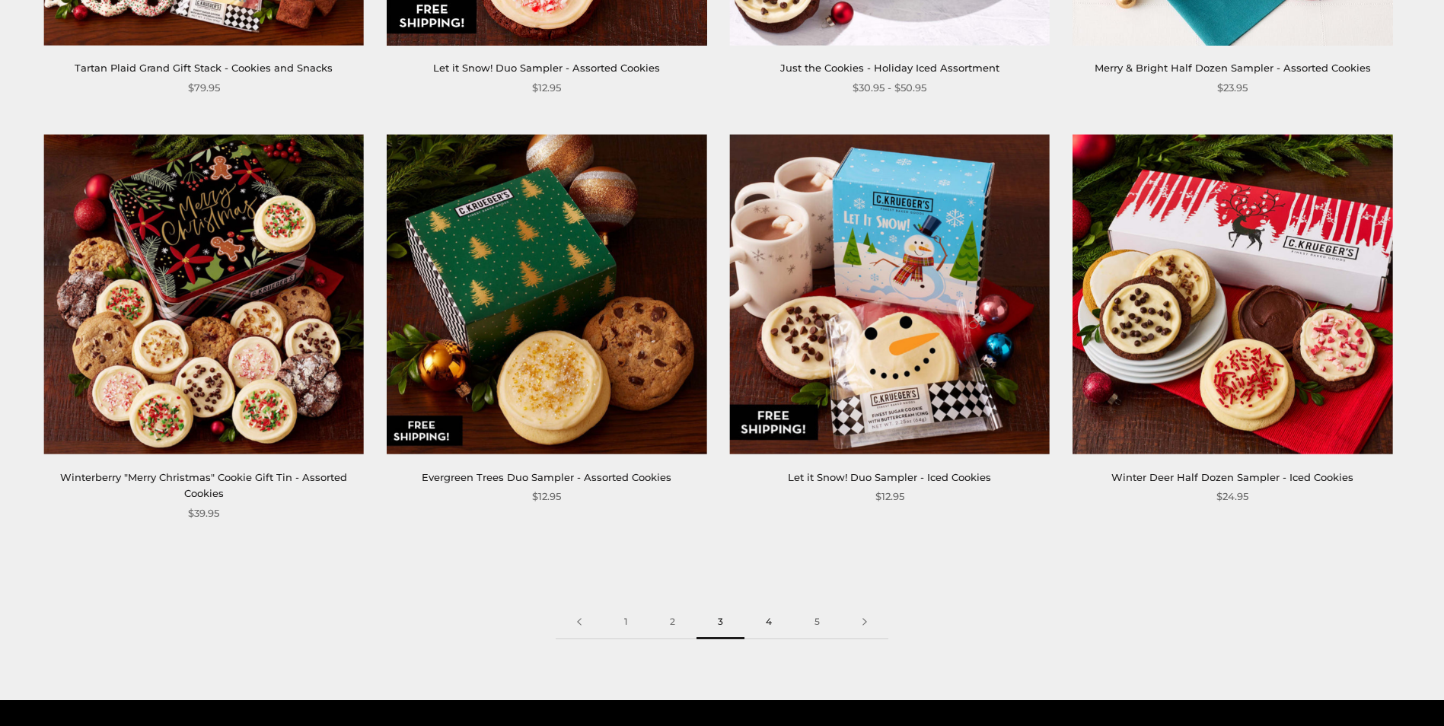
click at [763, 617] on link "4" at bounding box center [769, 622] width 49 height 34
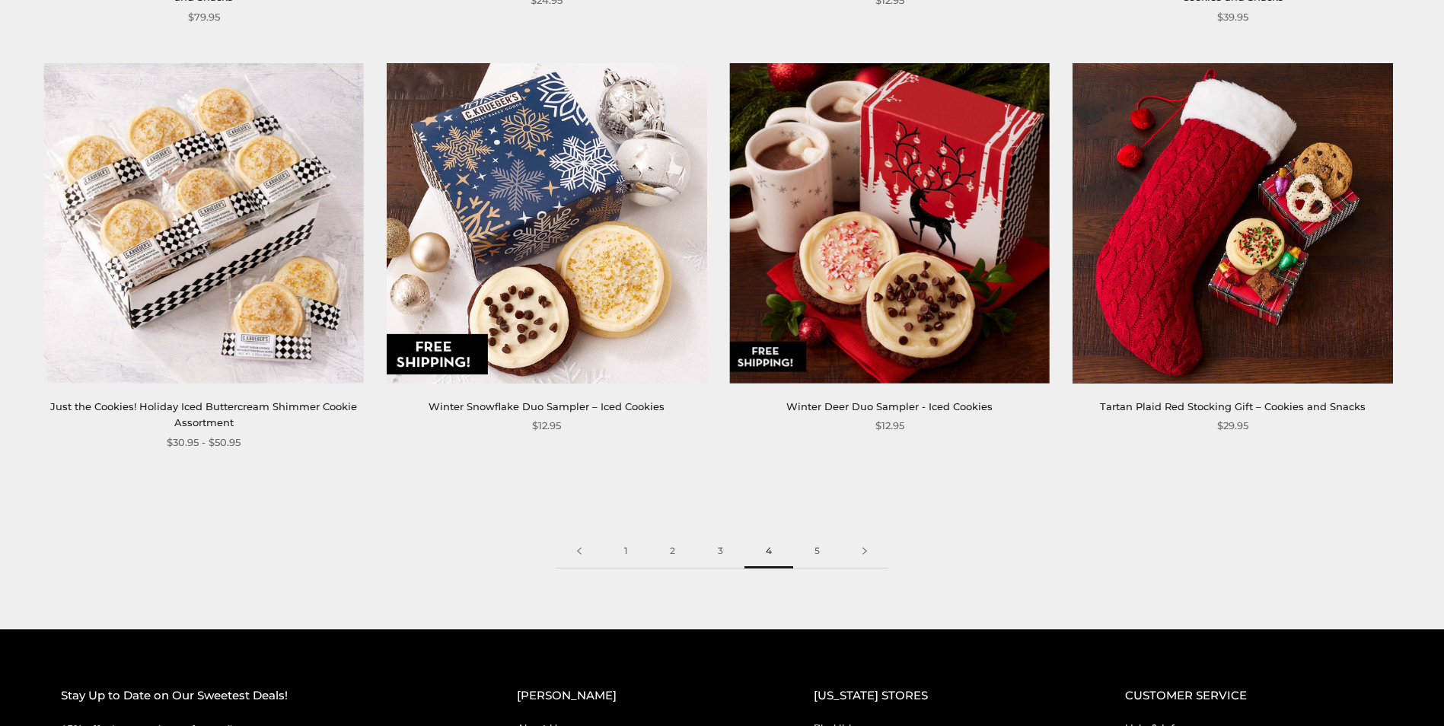
scroll to position [2360, 0]
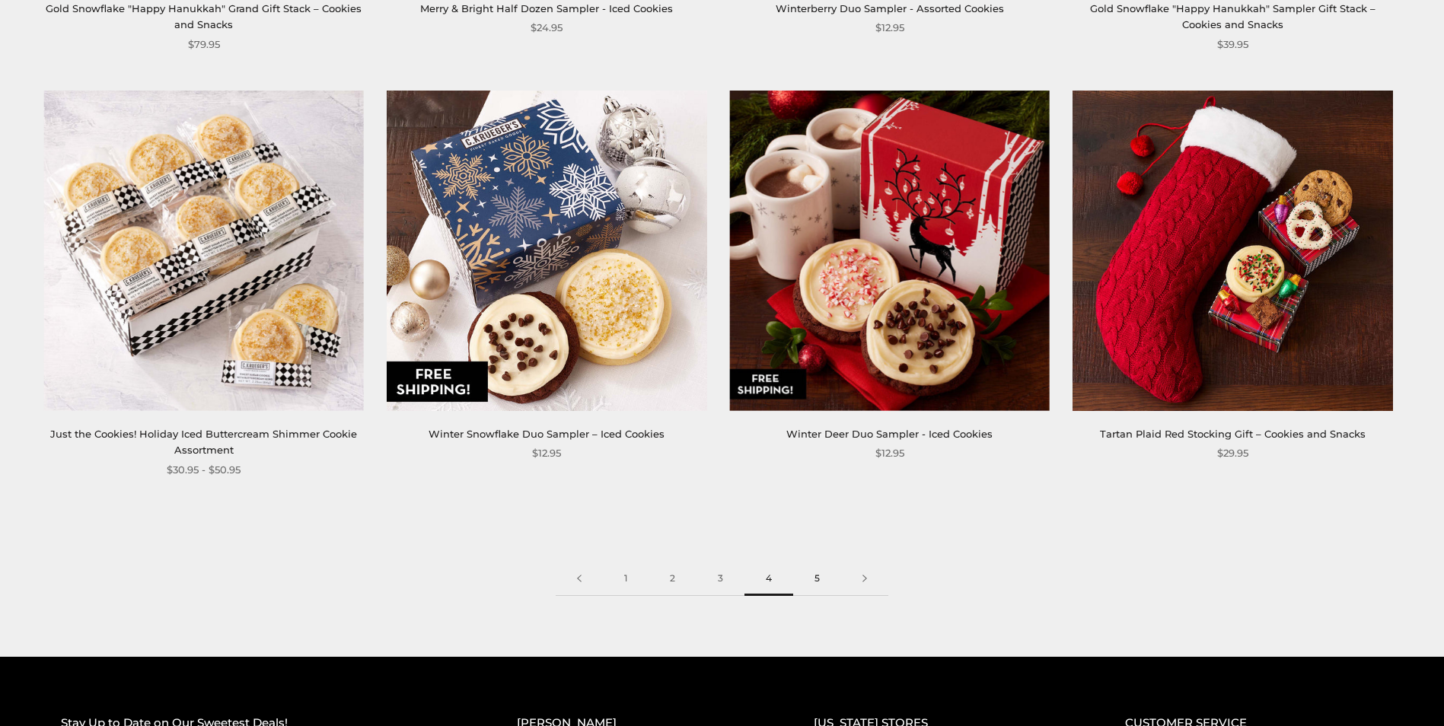
click at [806, 574] on link "5" at bounding box center [817, 579] width 48 height 34
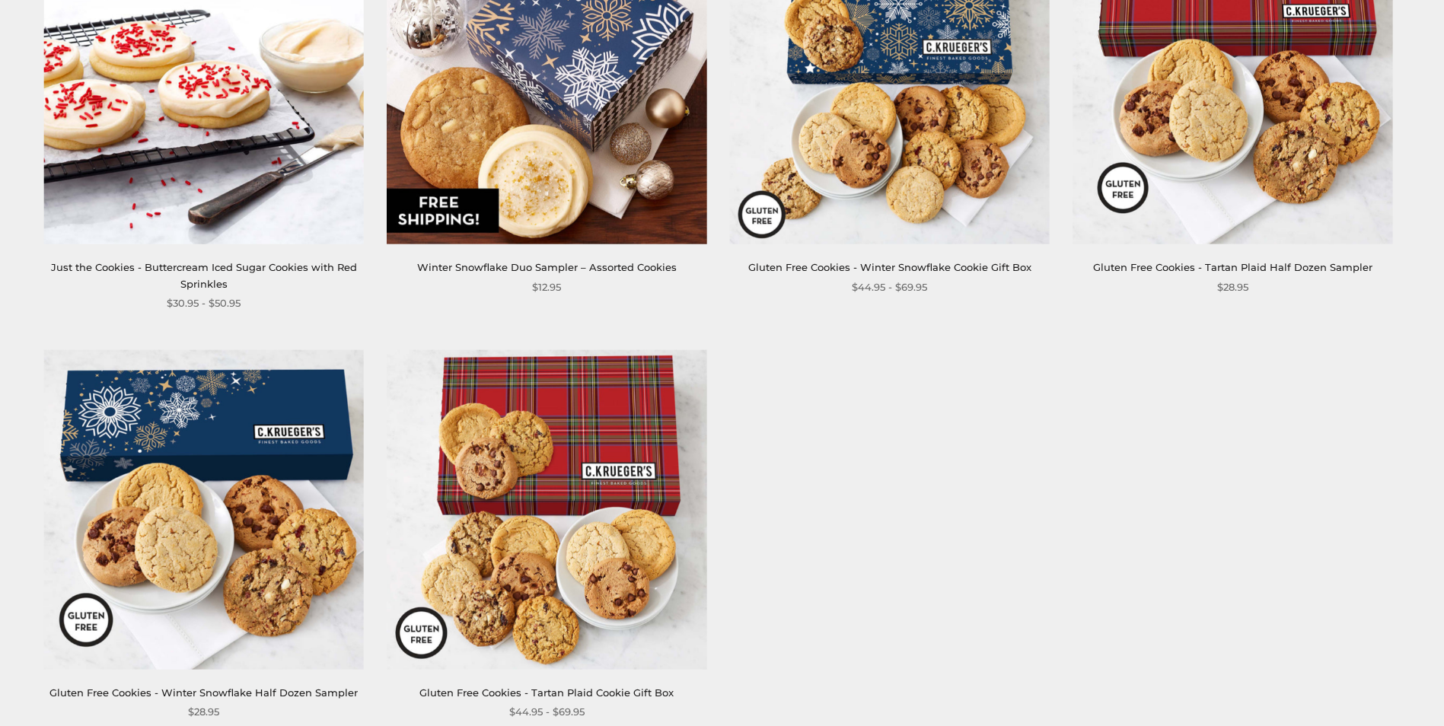
scroll to position [1523, 0]
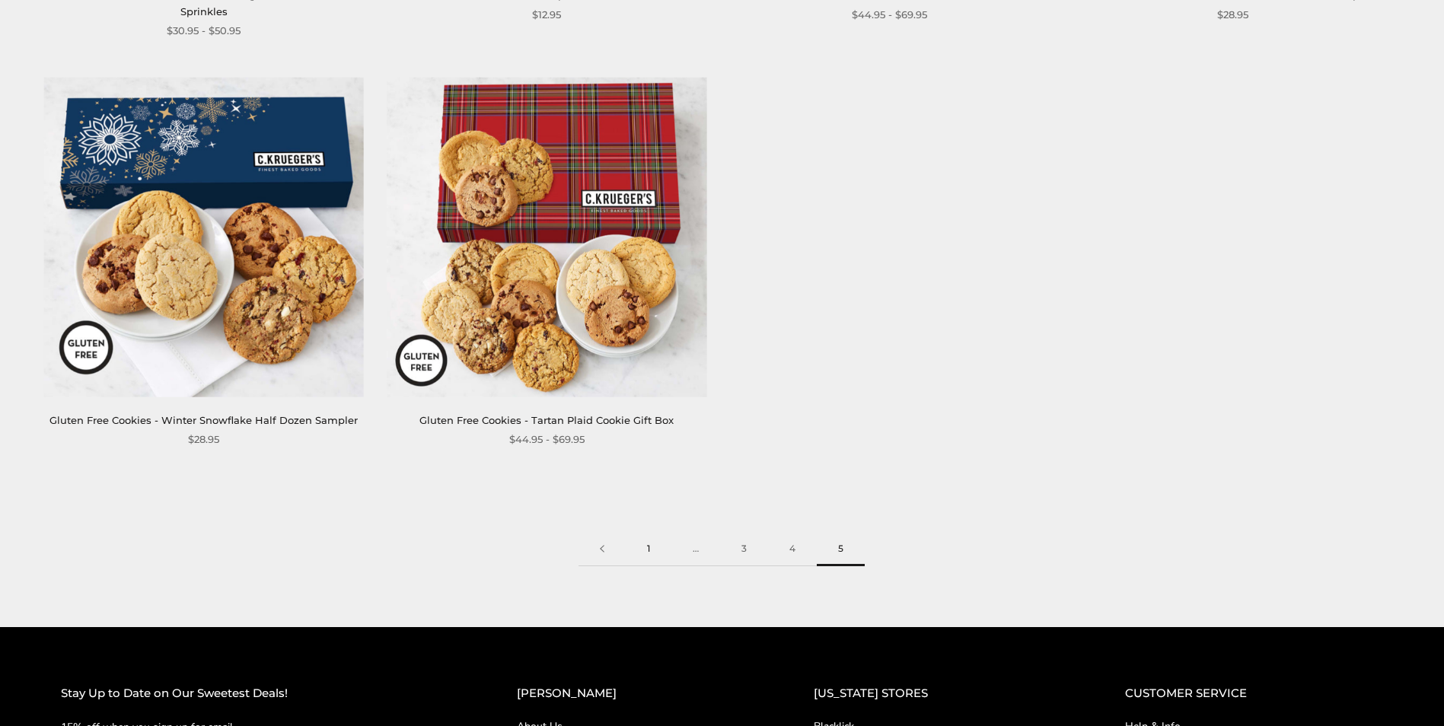
click at [646, 532] on link "1" at bounding box center [649, 549] width 46 height 34
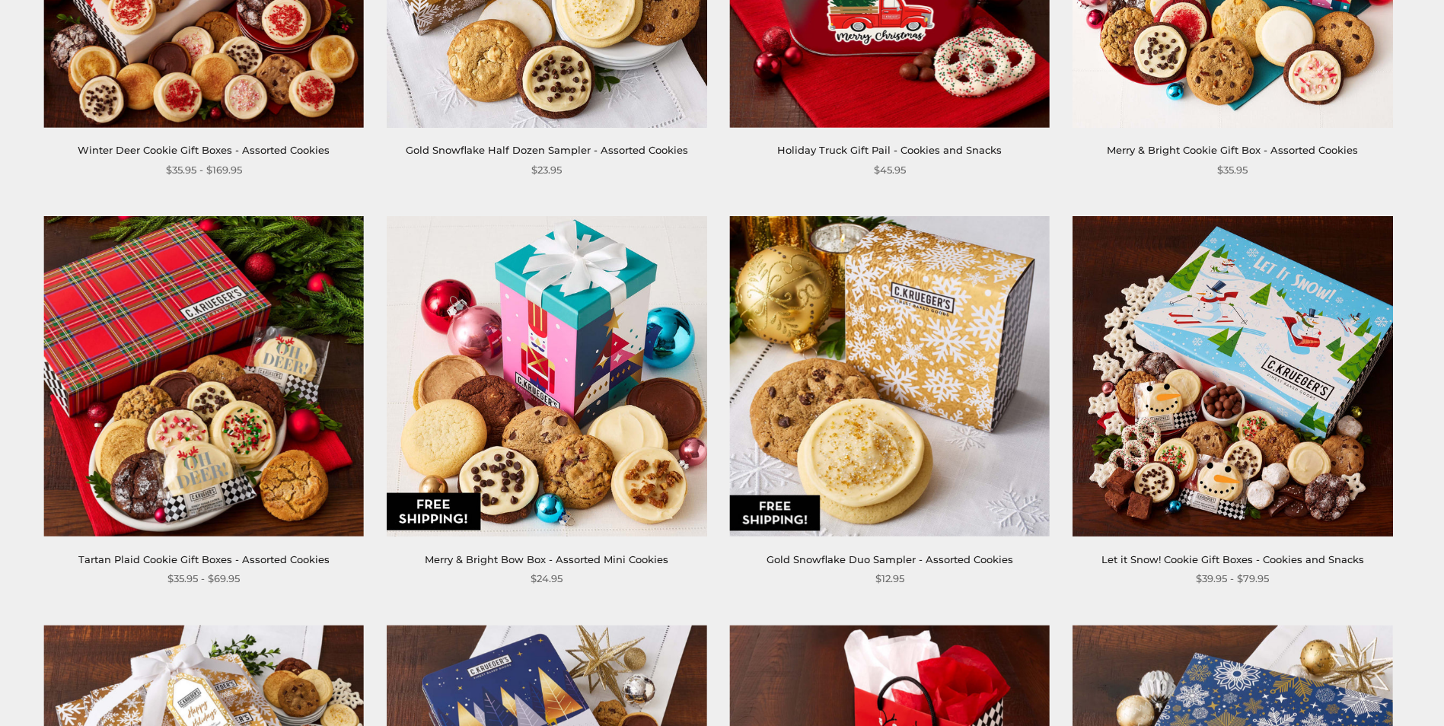
scroll to position [914, 0]
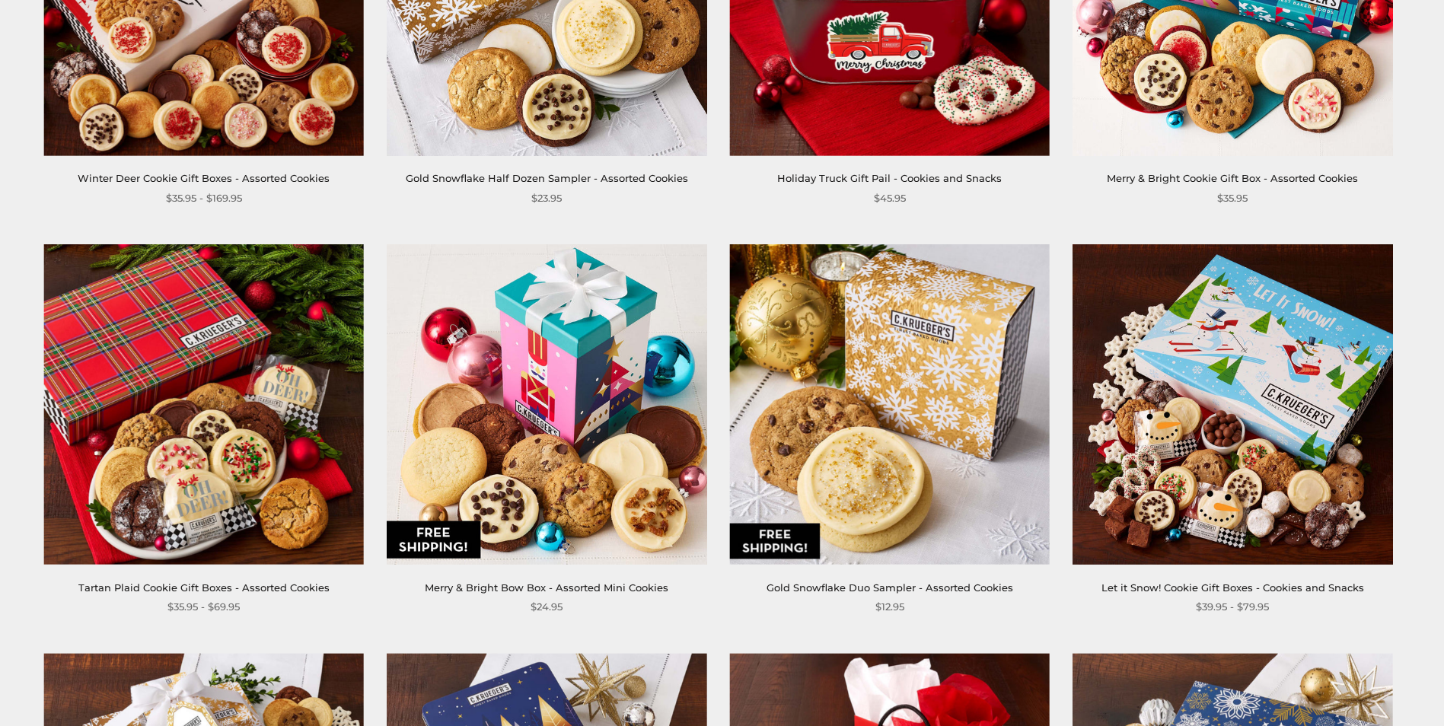
click at [1229, 486] on img at bounding box center [1233, 404] width 321 height 321
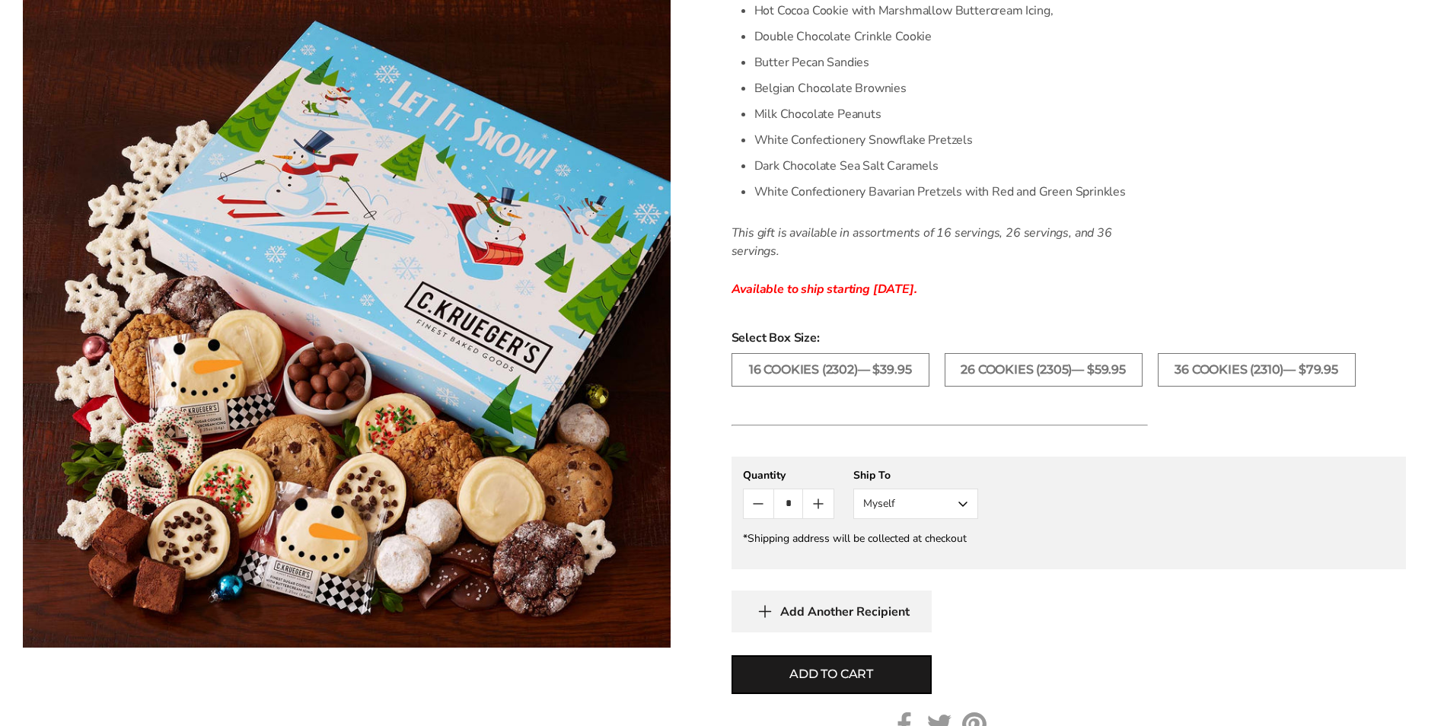
scroll to position [685, 0]
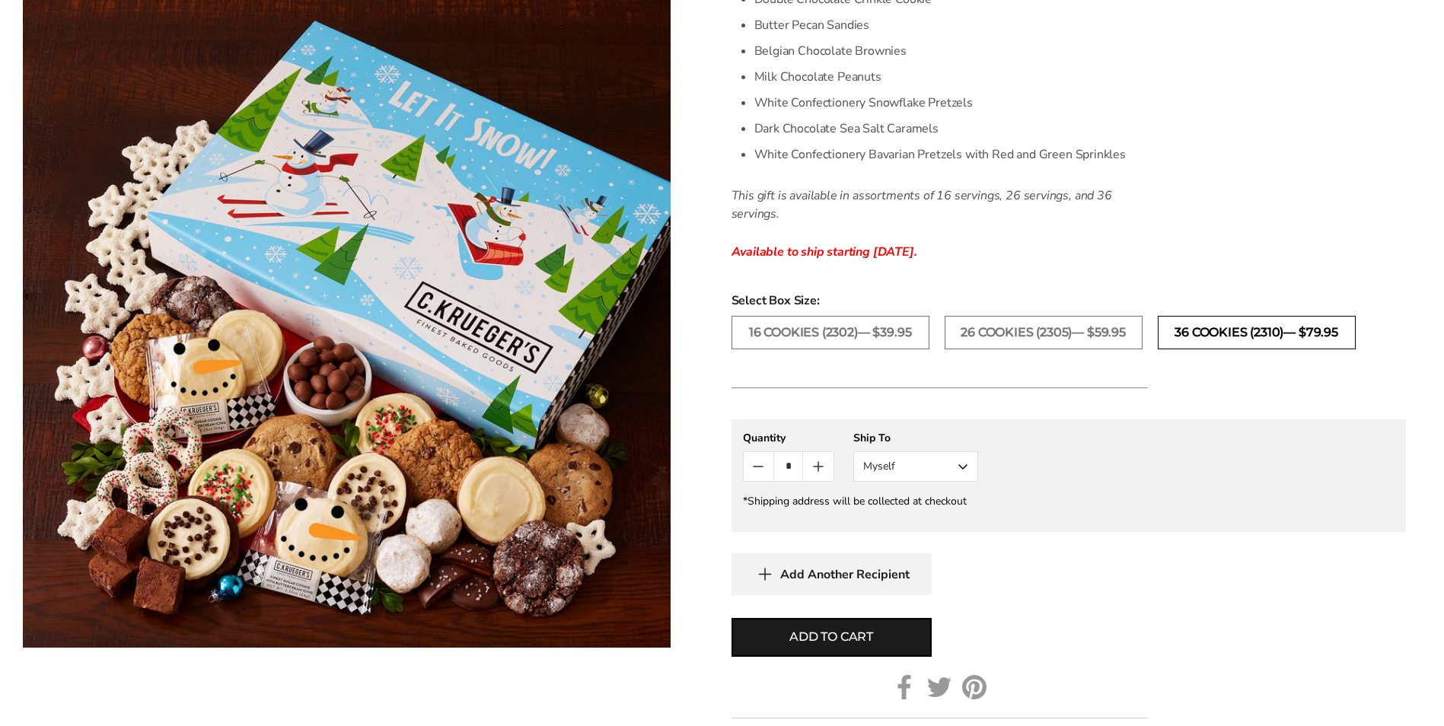
click at [1238, 335] on label "36 Cookies (2310)— $79.95" at bounding box center [1257, 333] width 198 height 34
click at [1051, 331] on label "26 Cookies (2305)— $59.95" at bounding box center [1044, 333] width 198 height 34
click at [769, 336] on label "16 Cookies (2302)— $39.95" at bounding box center [831, 333] width 198 height 34
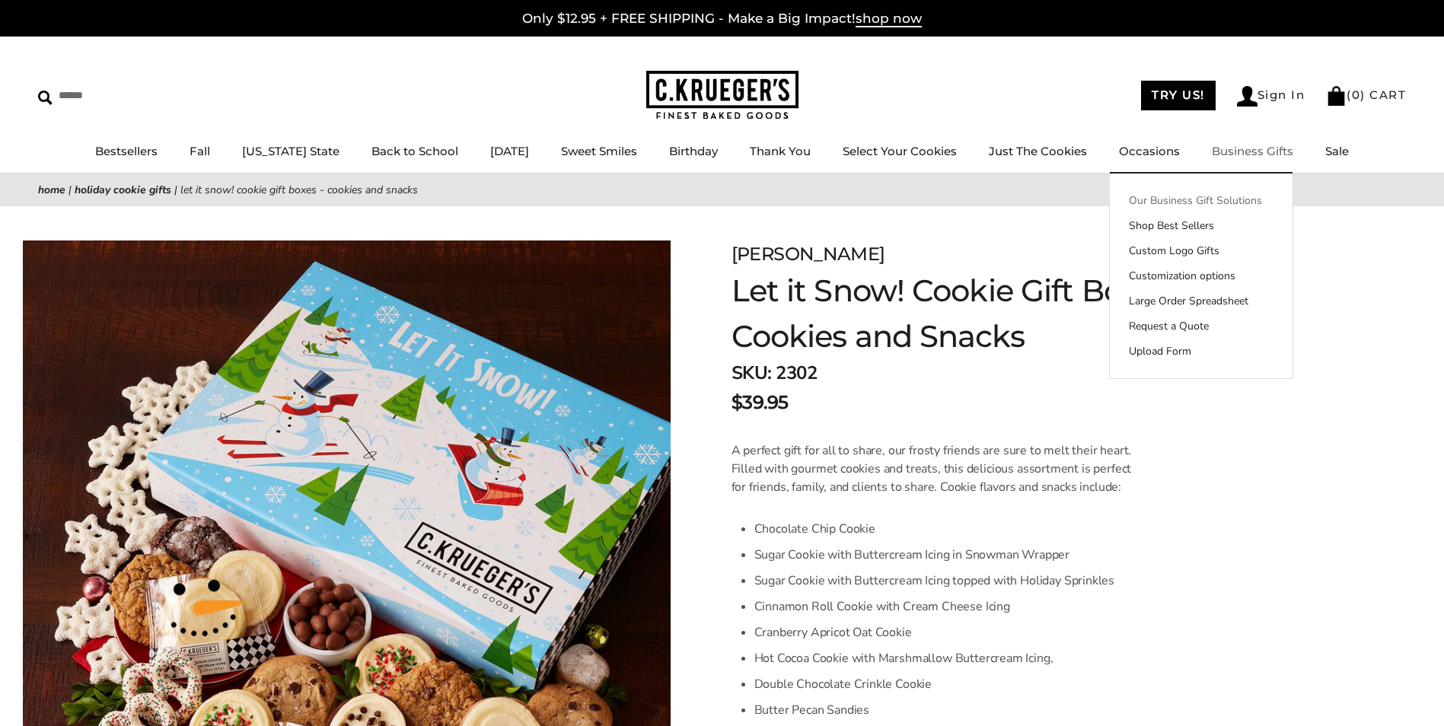
click at [1280, 205] on link "Our Business Gift Solutions" at bounding box center [1201, 201] width 183 height 16
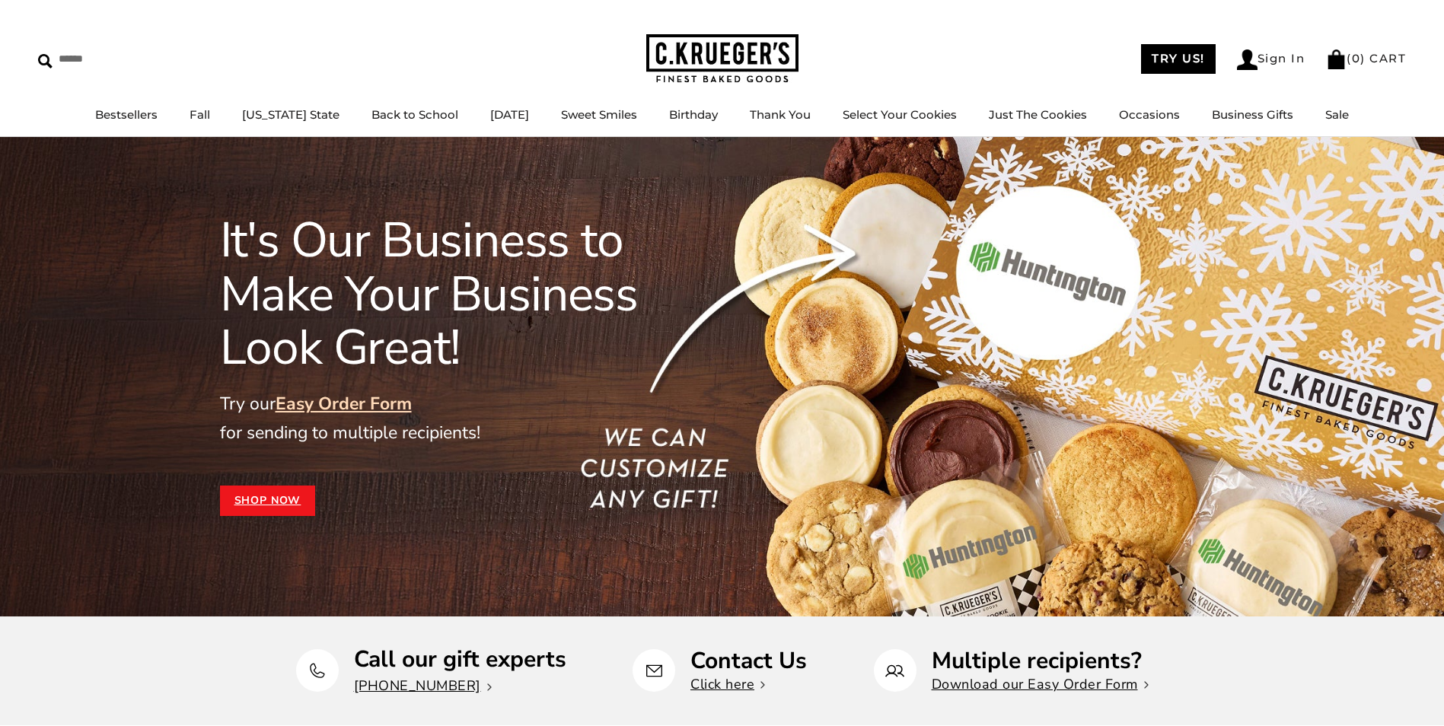
click at [1280, 205] on div "It's Our Business to Make Your Business Look Great! Try our Easy Order Form for…" at bounding box center [722, 377] width 1444 height 480
click at [295, 496] on link "Shop Now" at bounding box center [268, 501] width 96 height 30
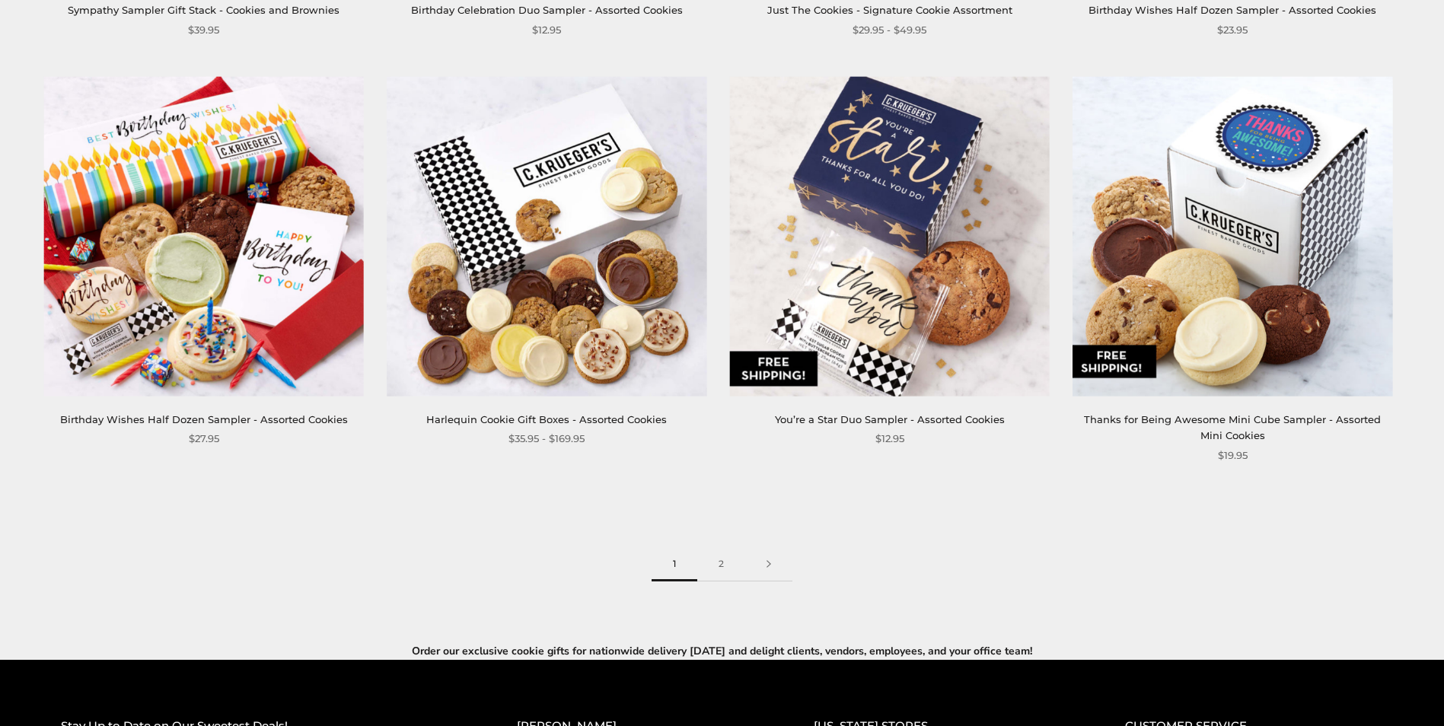
scroll to position [2436, 0]
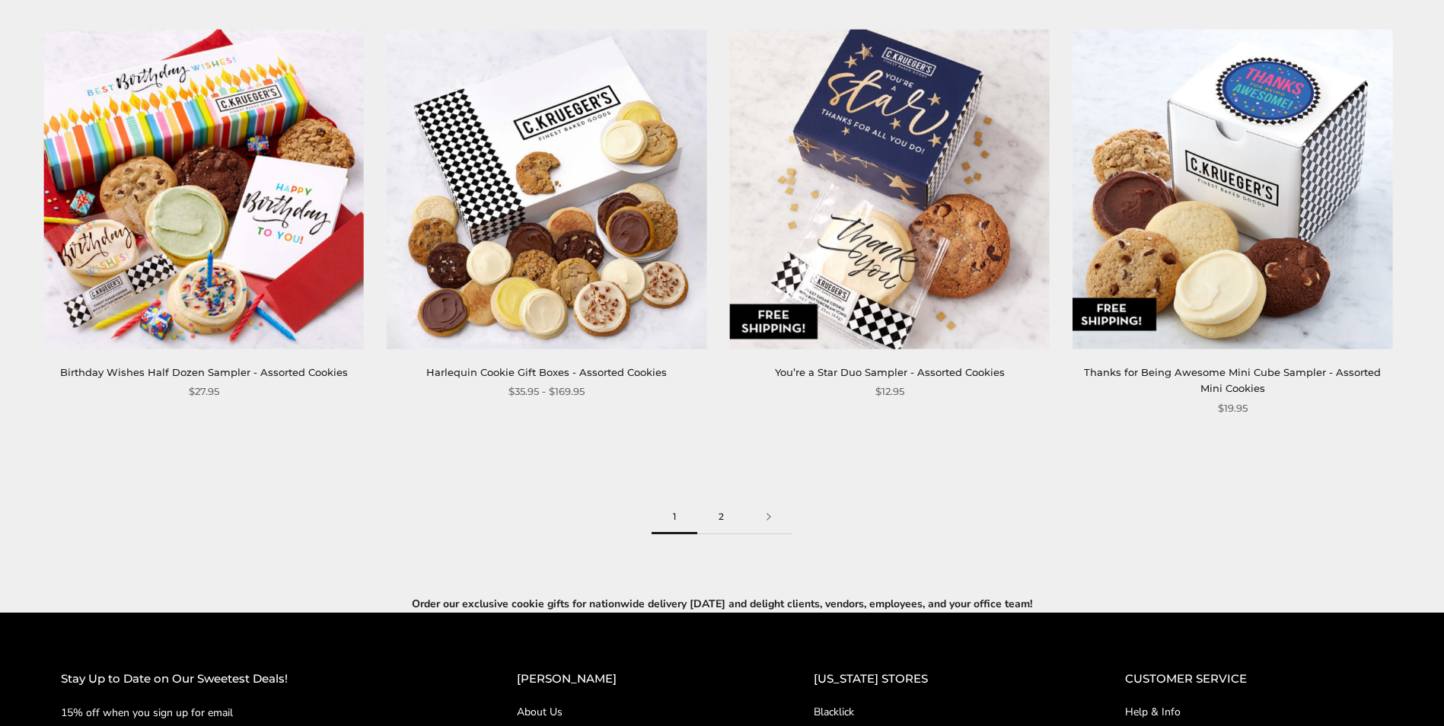
click at [726, 518] on link "2" at bounding box center [721, 517] width 48 height 34
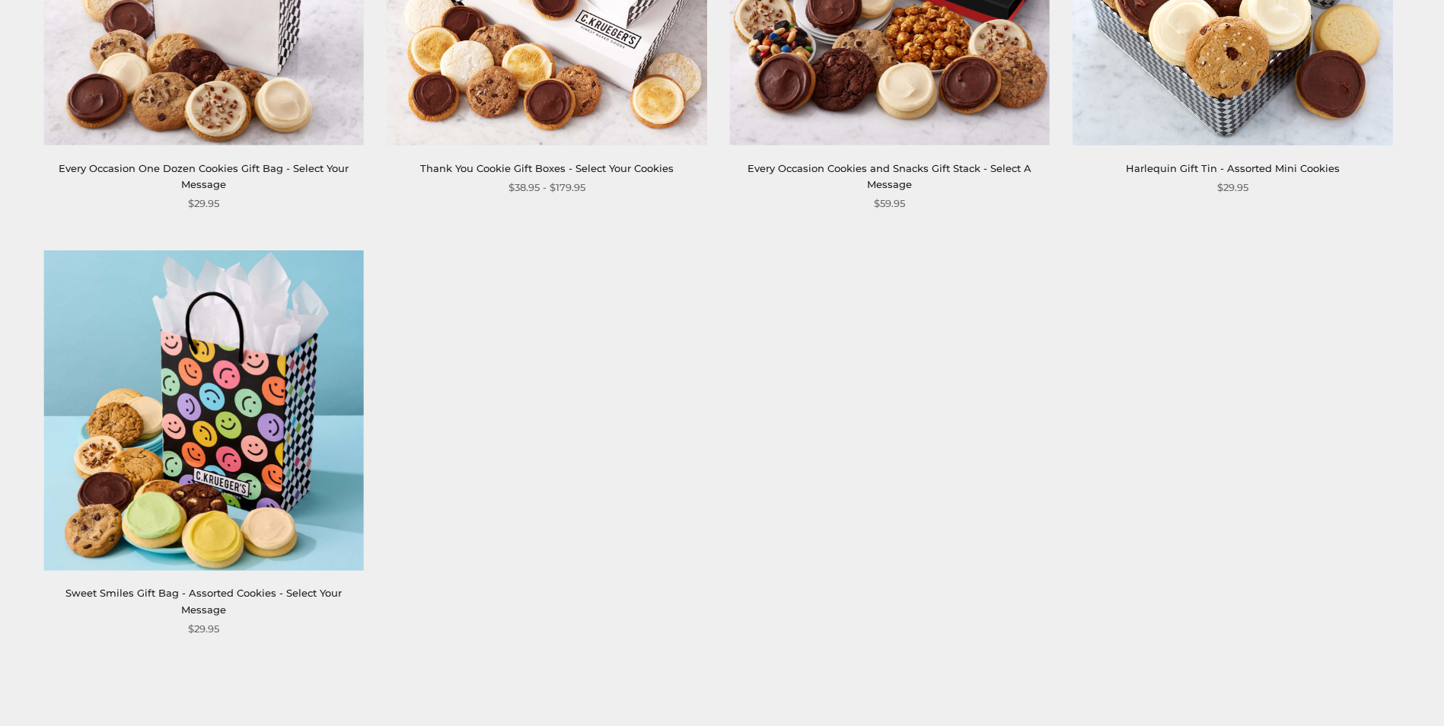
scroll to position [1827, 0]
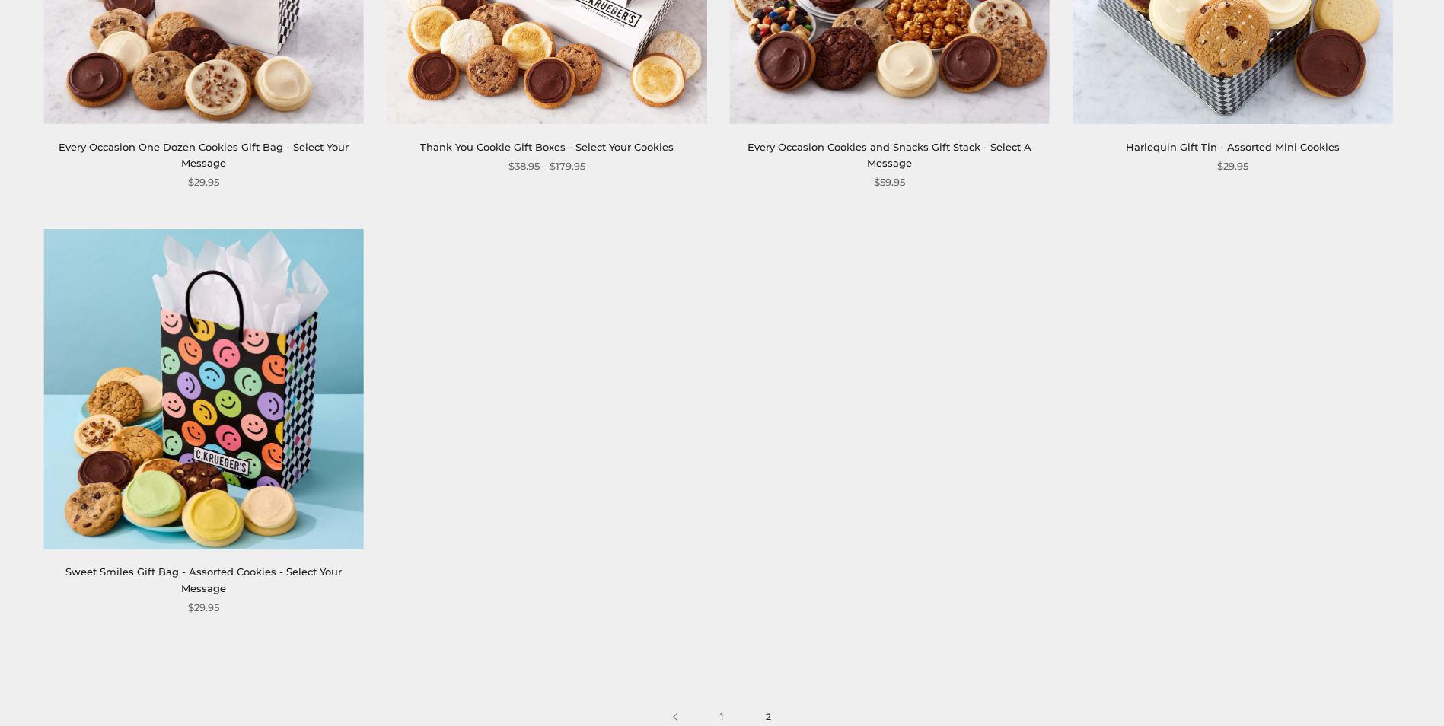
click at [239, 373] on img at bounding box center [203, 389] width 321 height 321
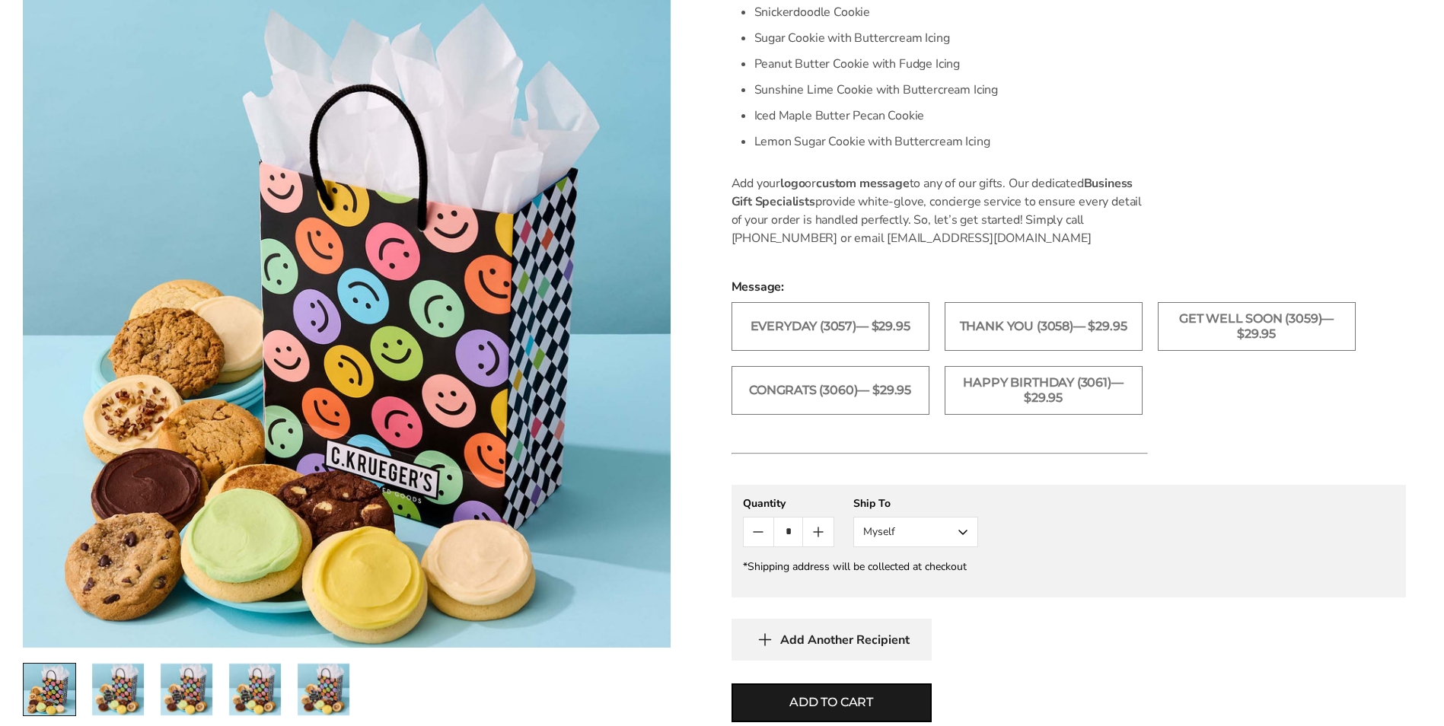
scroll to position [761, 0]
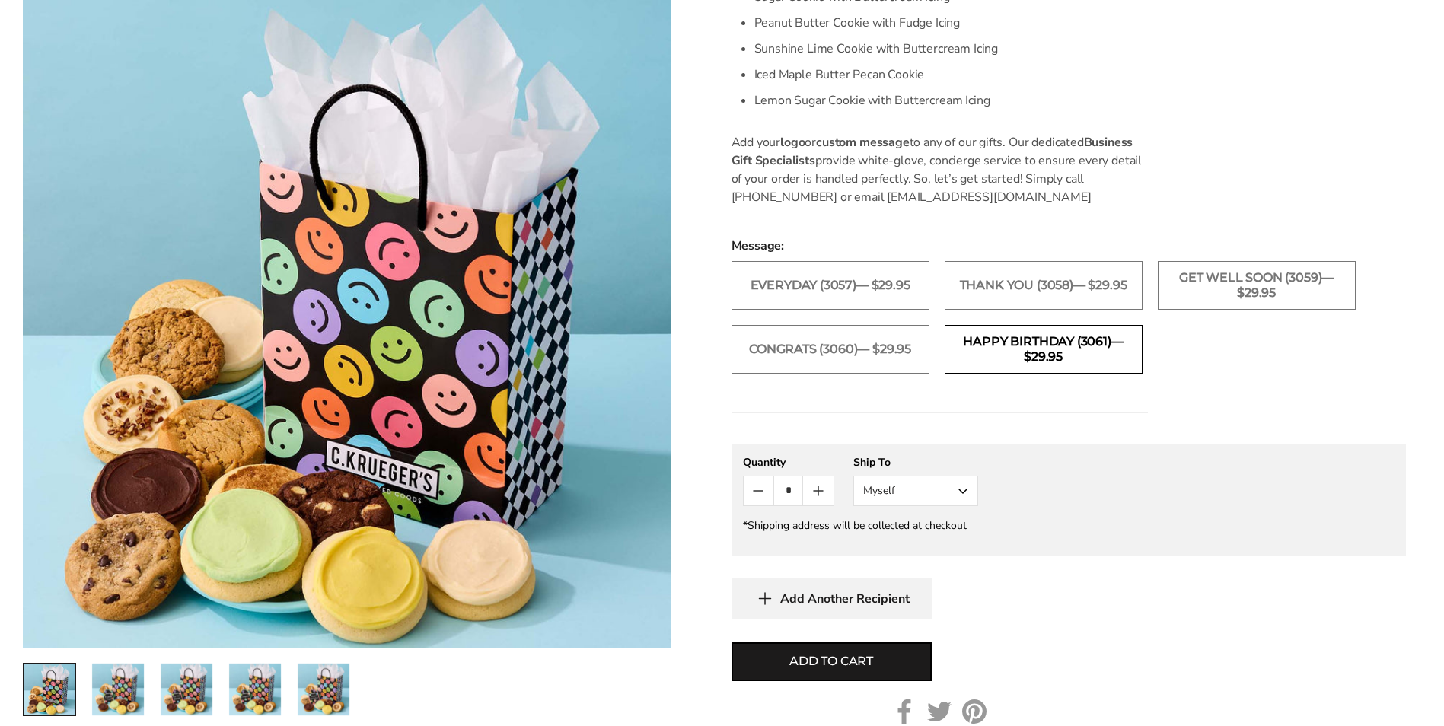
click at [1112, 365] on label "Happy Birthday (3061)— $29.95" at bounding box center [1044, 349] width 198 height 49
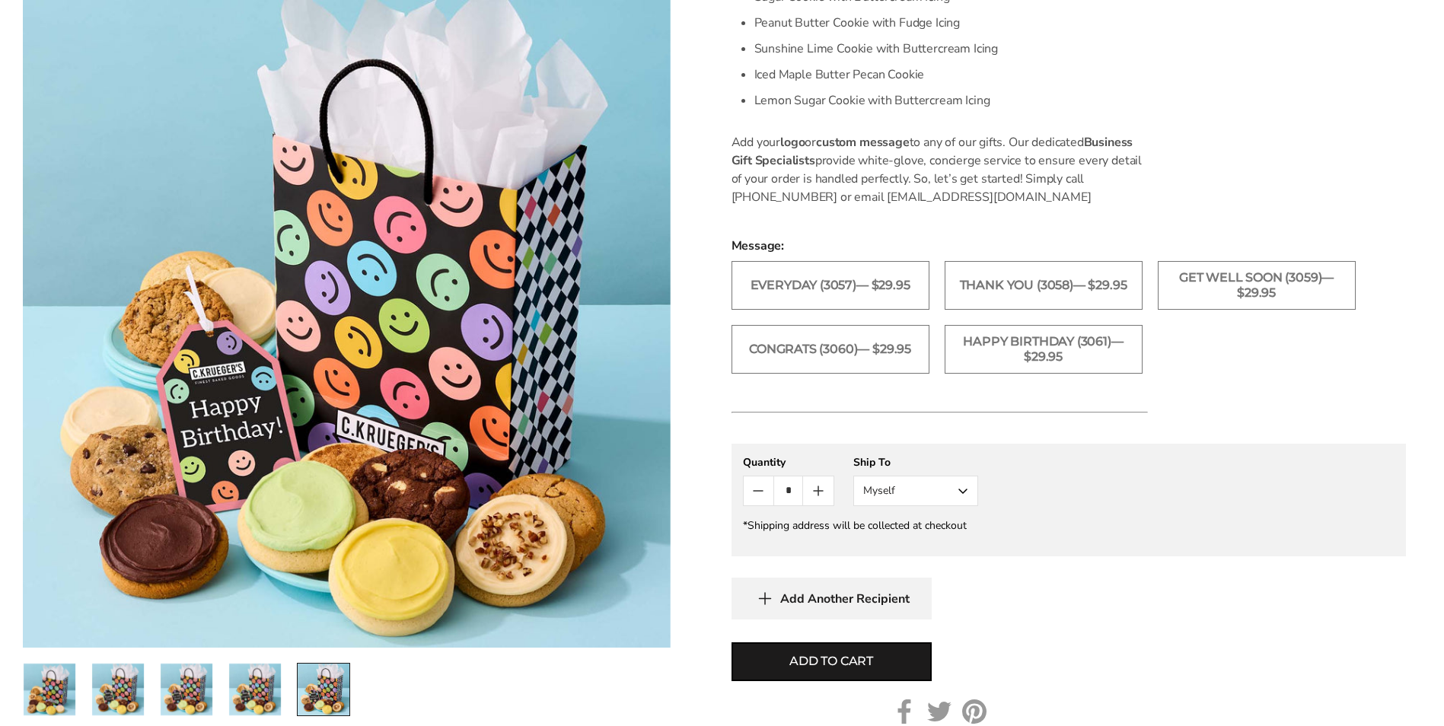
click at [909, 494] on button "Myself" at bounding box center [915, 491] width 125 height 30
click at [913, 547] on button "Other Recipient" at bounding box center [915, 547] width 123 height 27
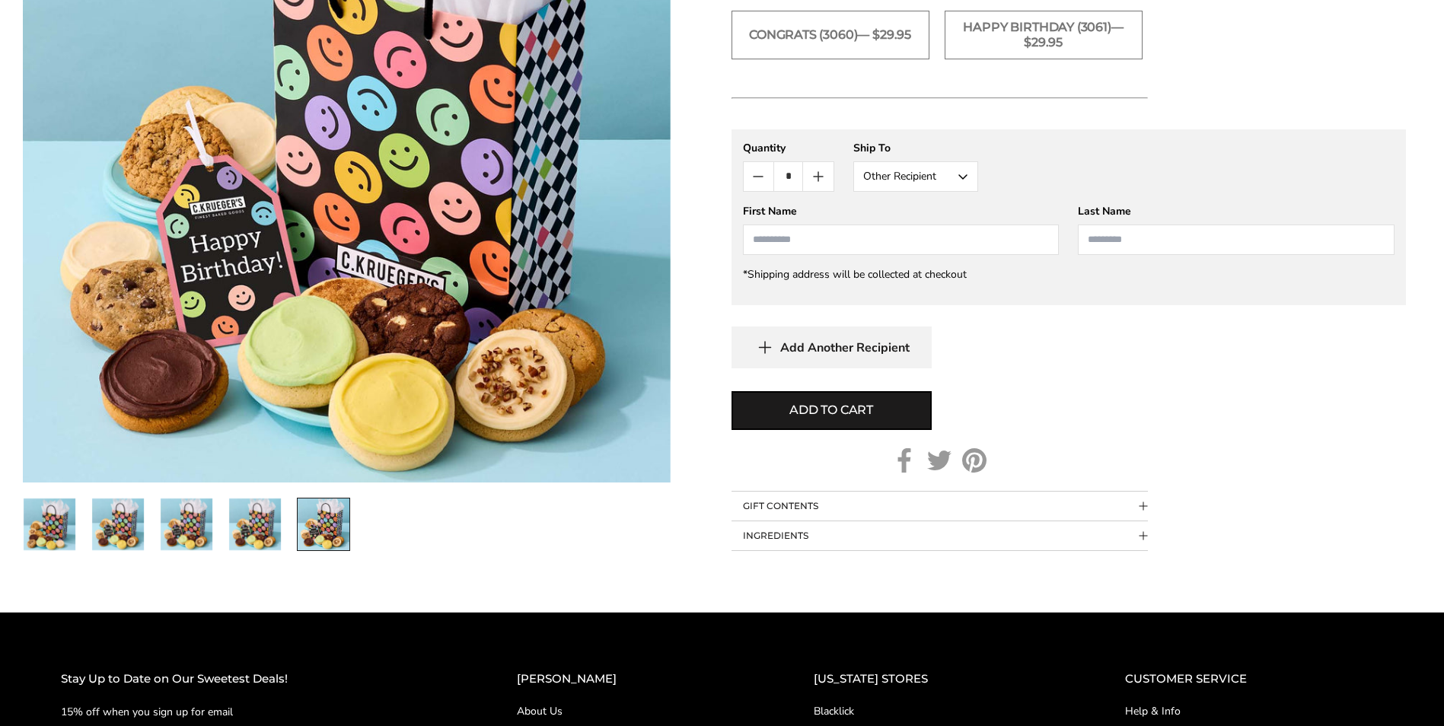
scroll to position [1142, 0]
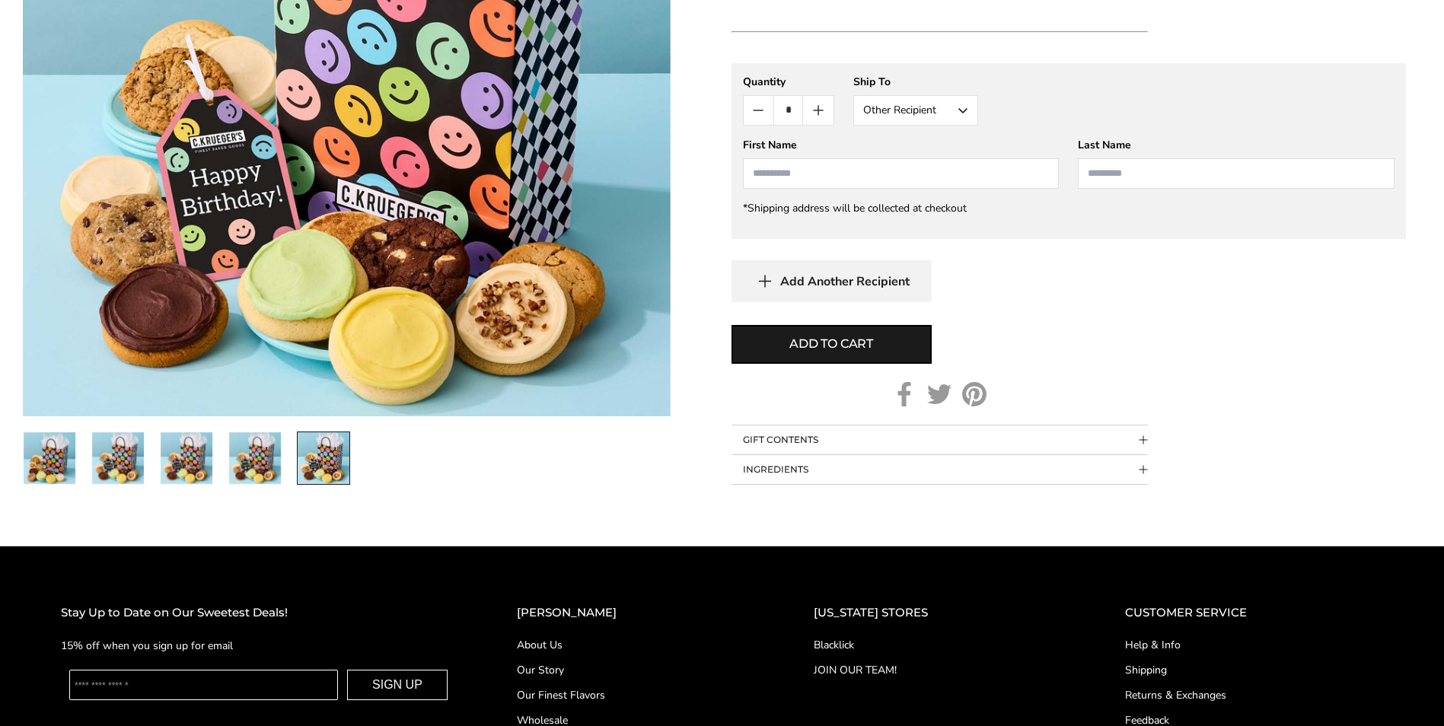
click at [873, 155] on div "First Name [PERSON_NAME]" at bounding box center [901, 163] width 317 height 51
click at [861, 168] on input "First Name" at bounding box center [901, 173] width 317 height 30
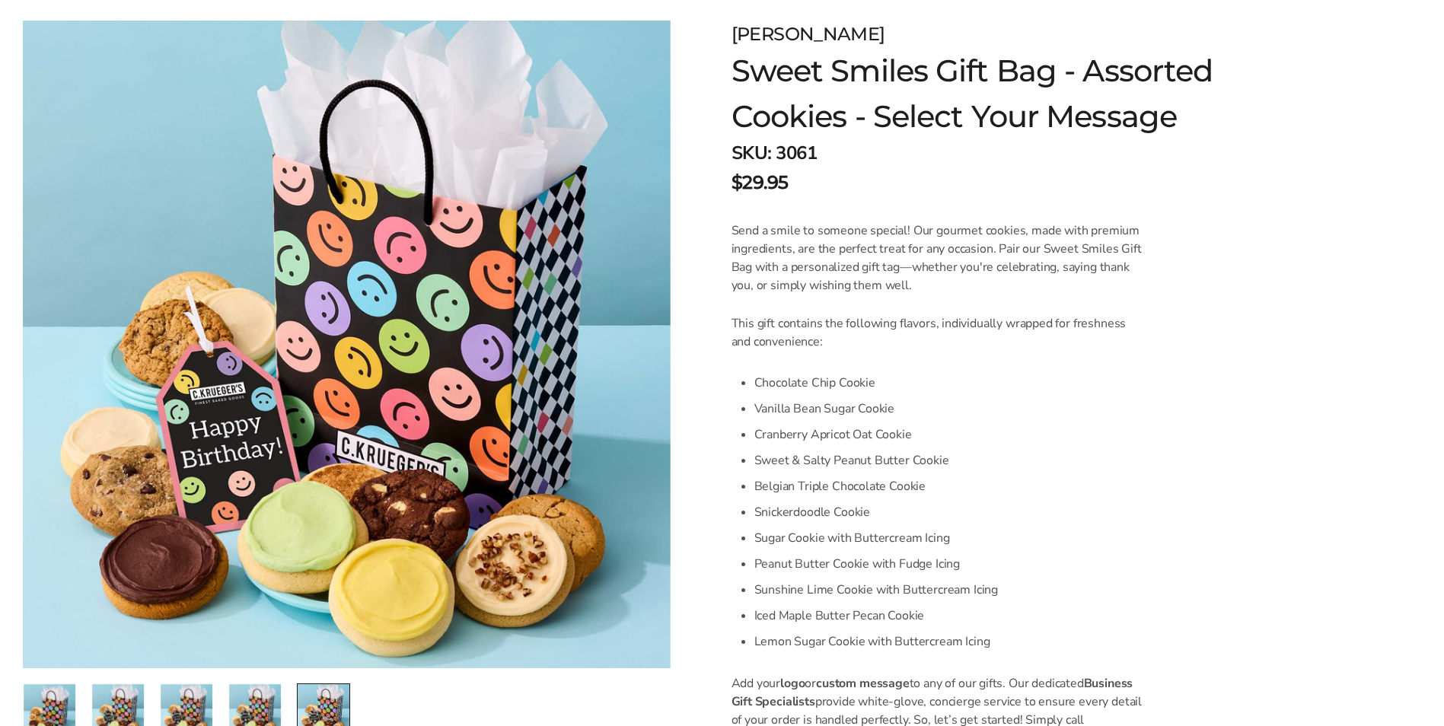
scroll to position [0, 0]
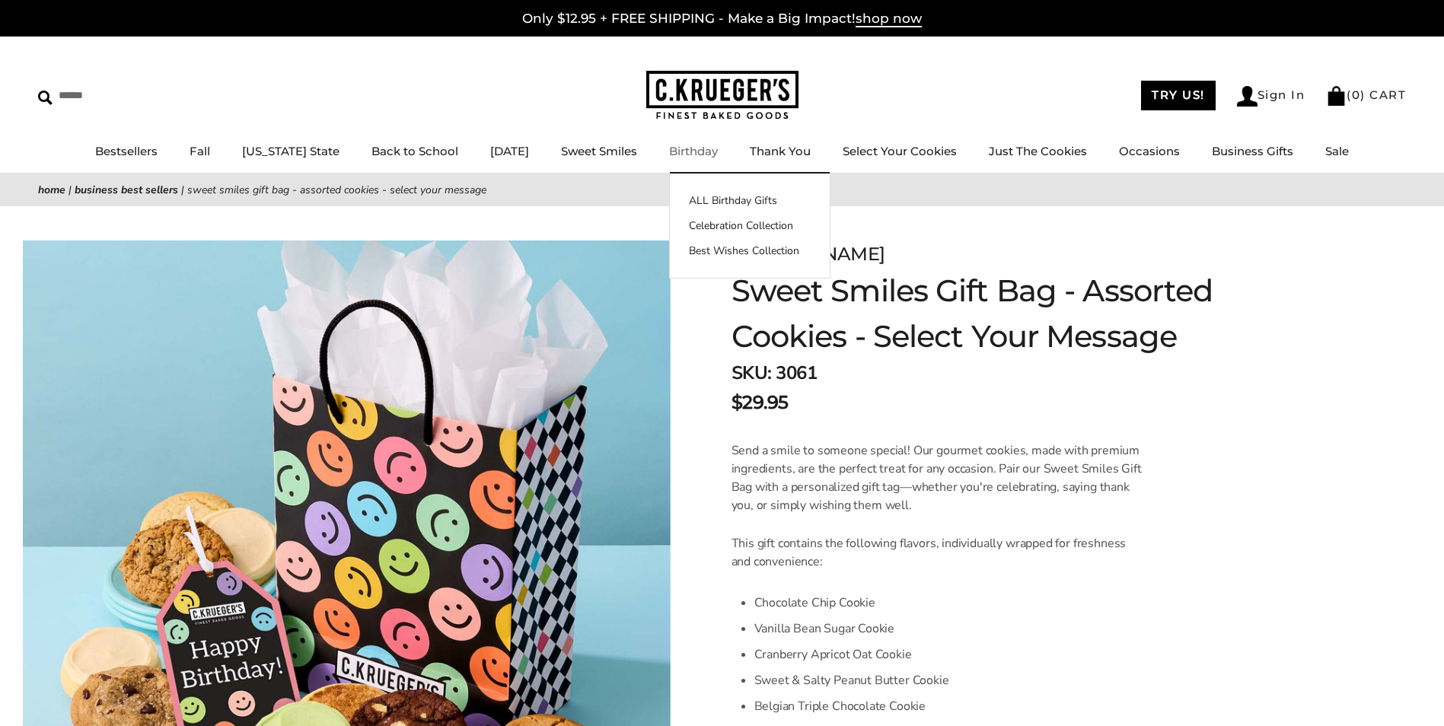
click at [745, 89] on img at bounding box center [722, 95] width 152 height 49
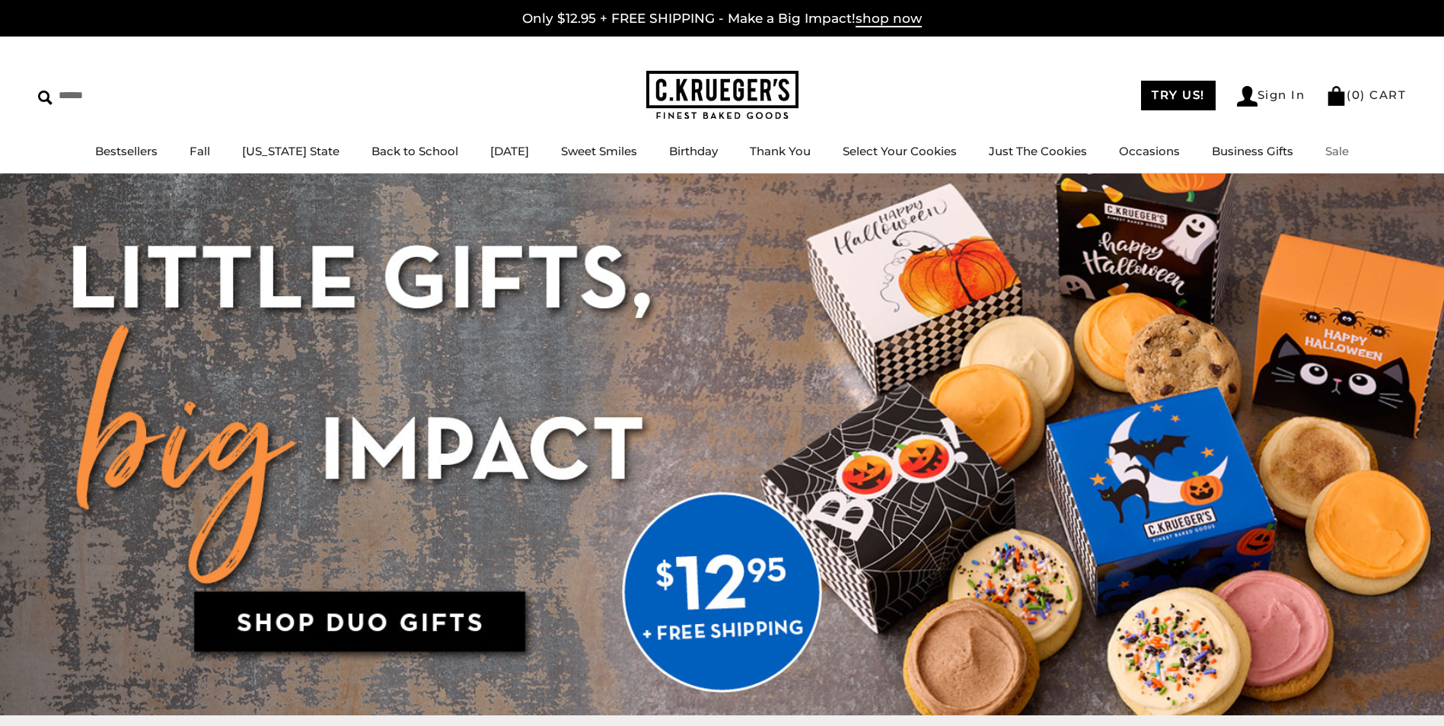
click at [1333, 155] on link "Sale" at bounding box center [1338, 151] width 24 height 14
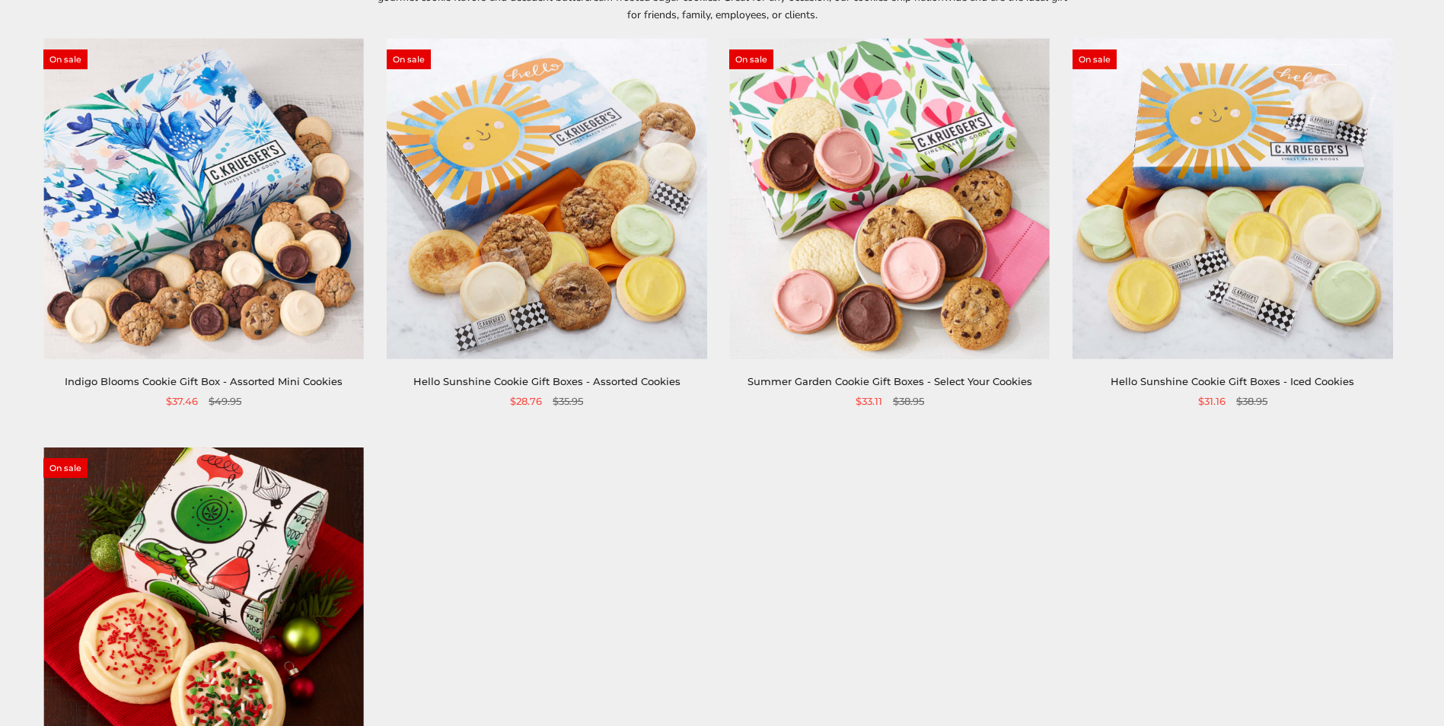
scroll to position [305, 0]
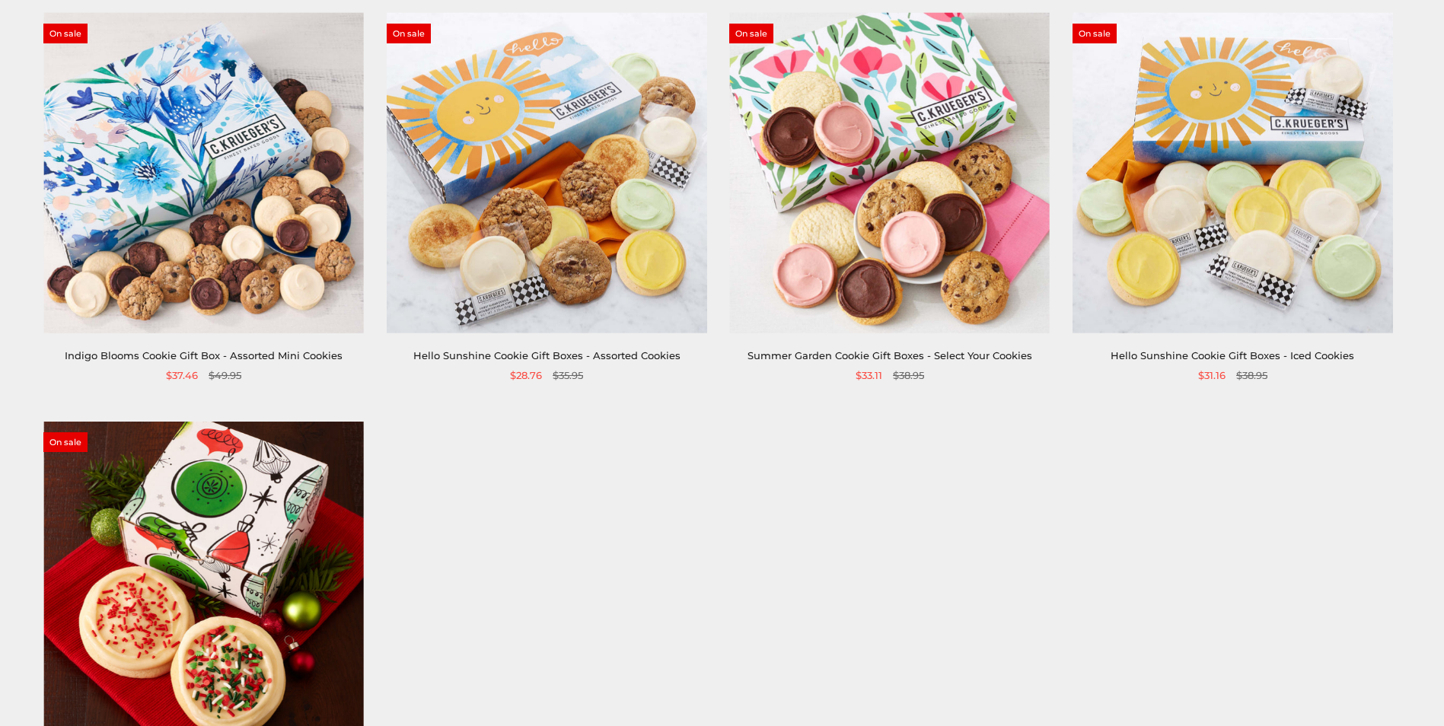
click at [206, 278] on img at bounding box center [203, 173] width 321 height 321
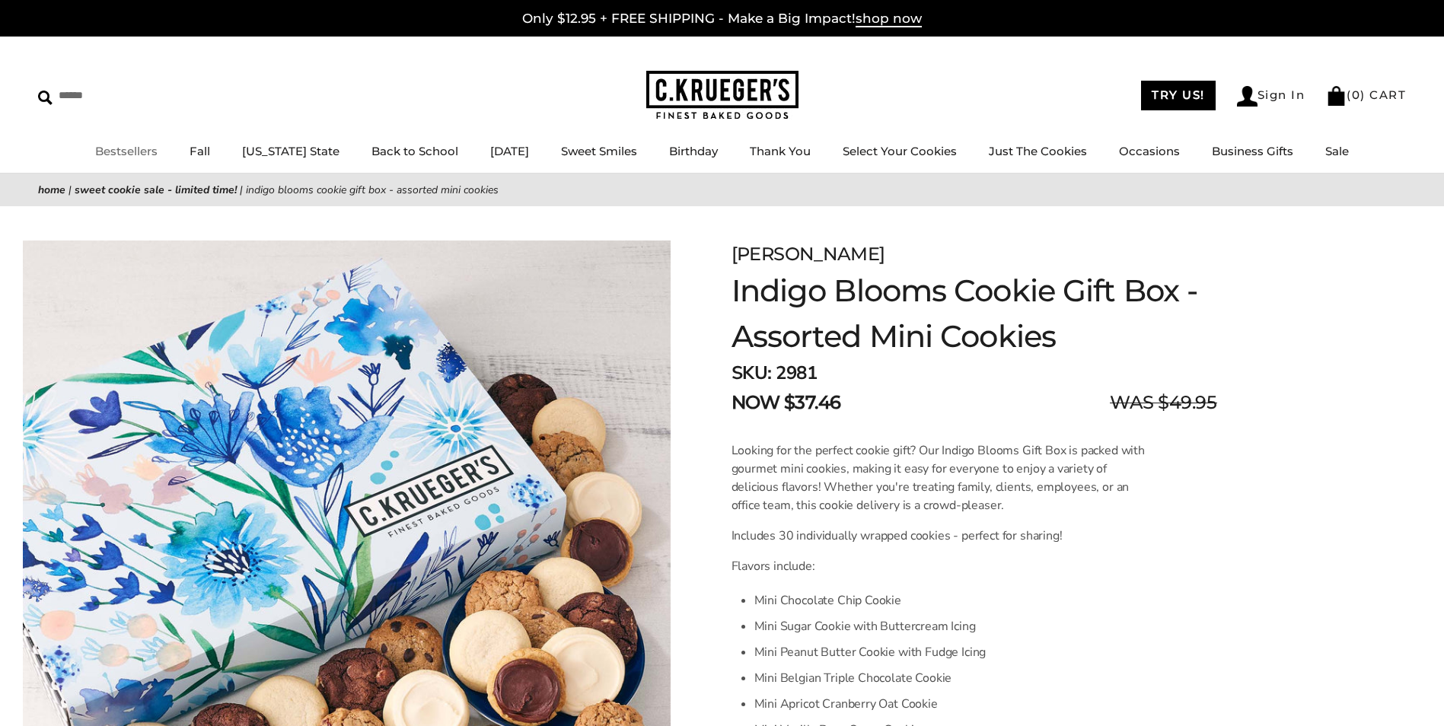
click at [129, 158] on link "Bestsellers" at bounding box center [126, 151] width 62 height 14
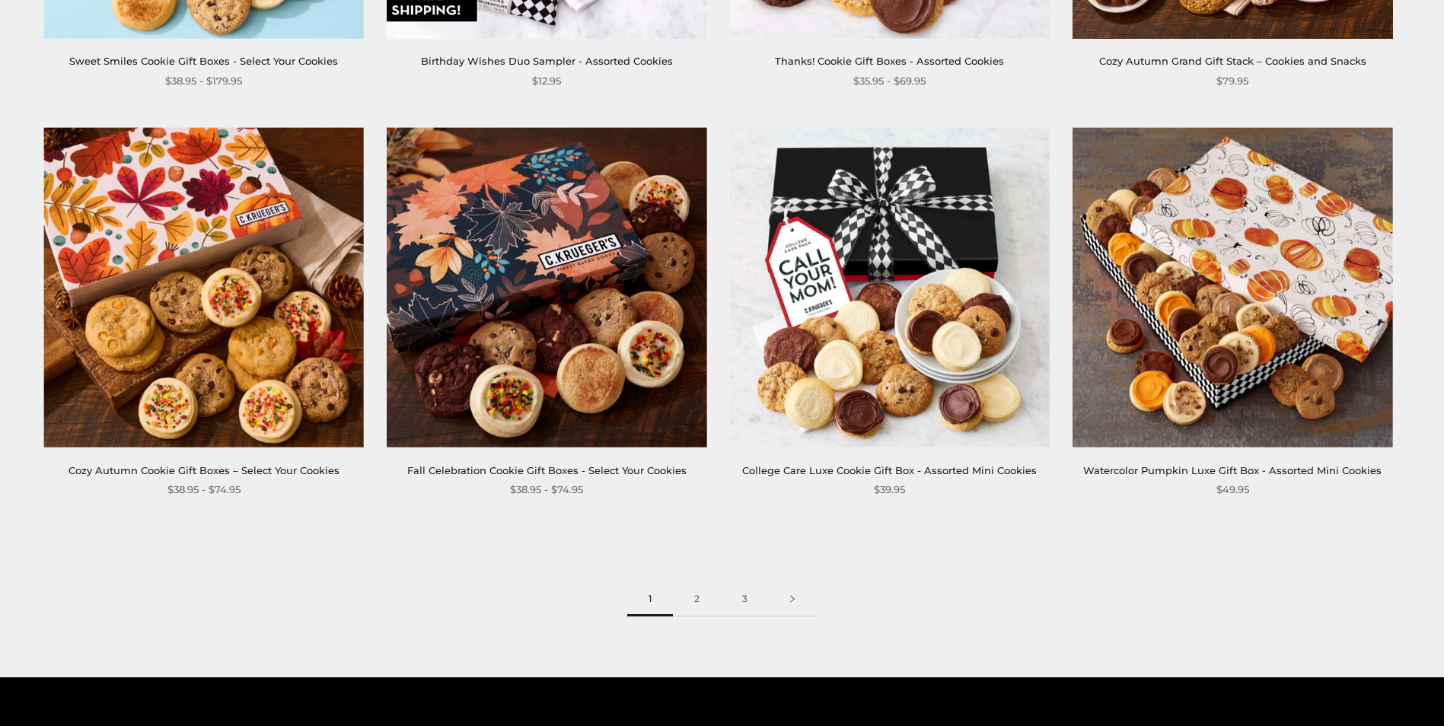
scroll to position [2284, 0]
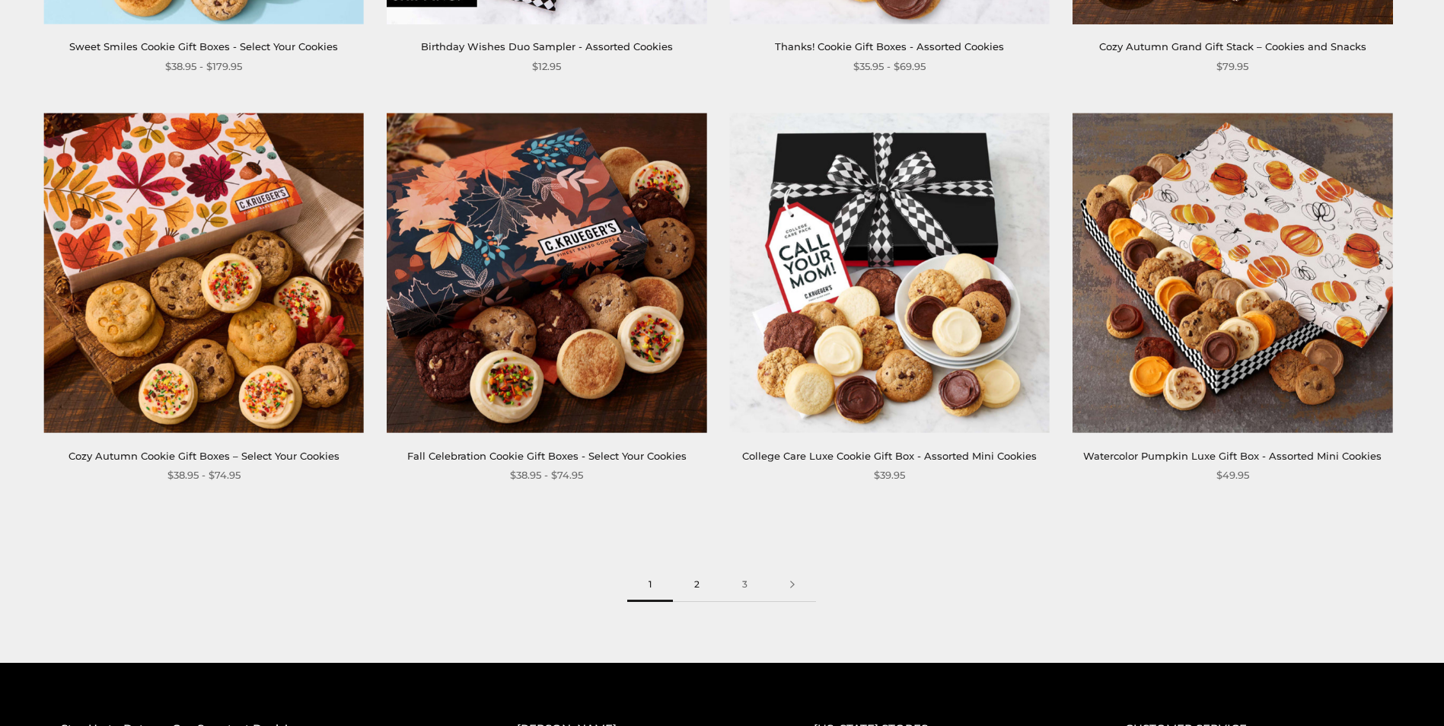
click at [693, 589] on link "2" at bounding box center [697, 585] width 48 height 34
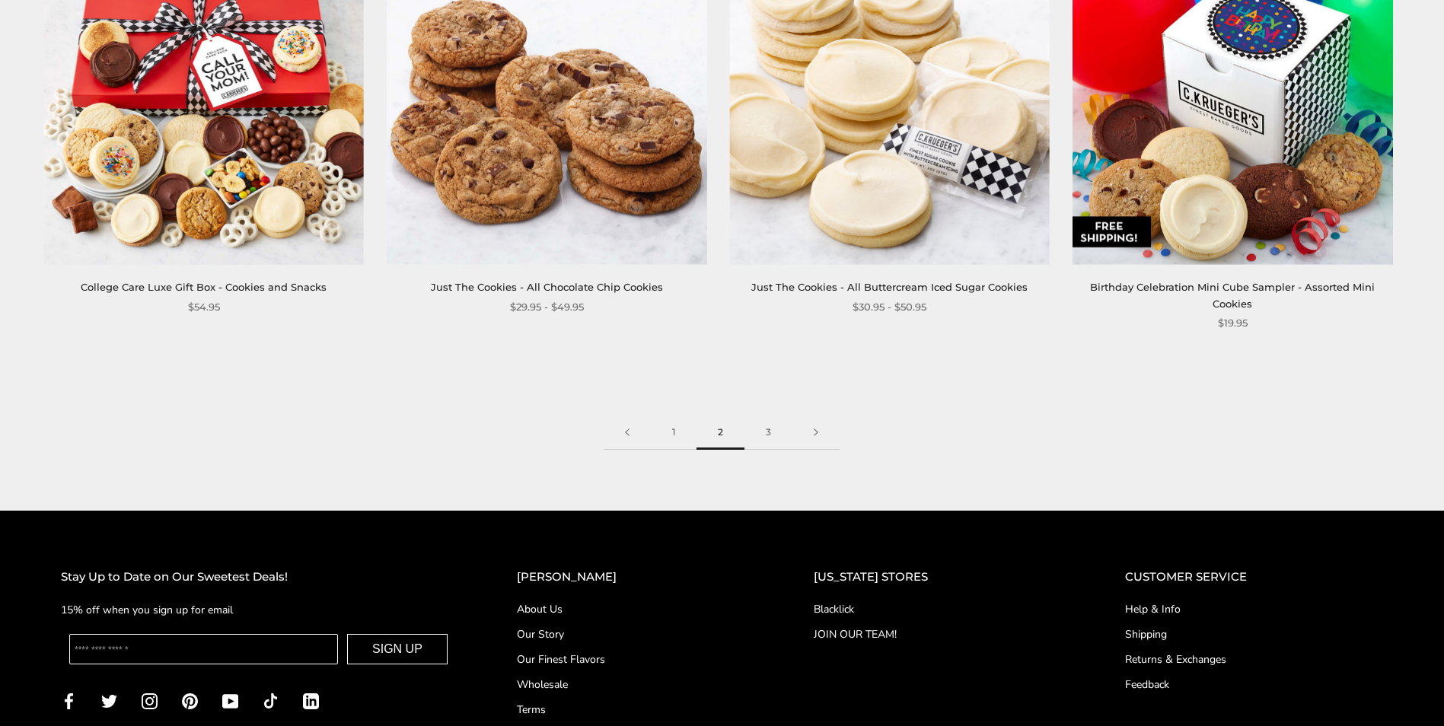
scroll to position [2513, 0]
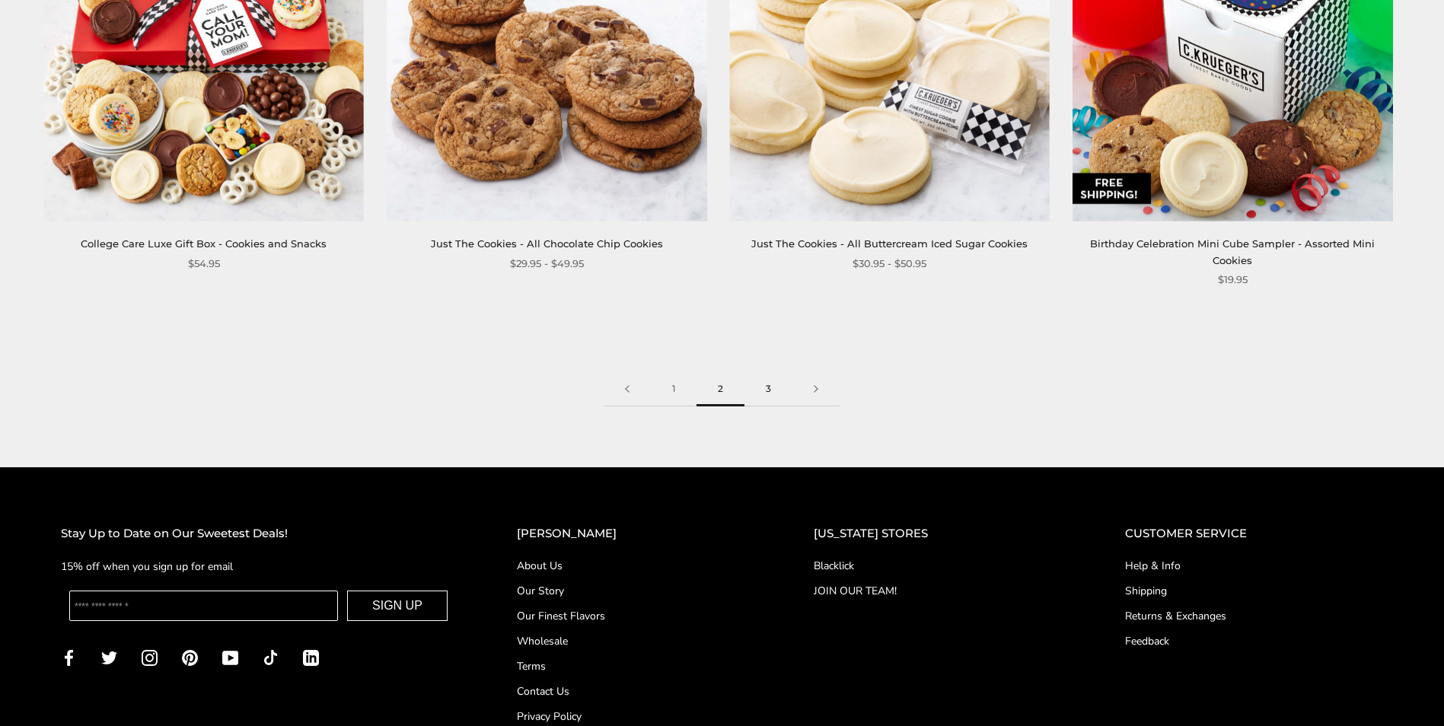
click at [767, 394] on link "3" at bounding box center [769, 389] width 48 height 34
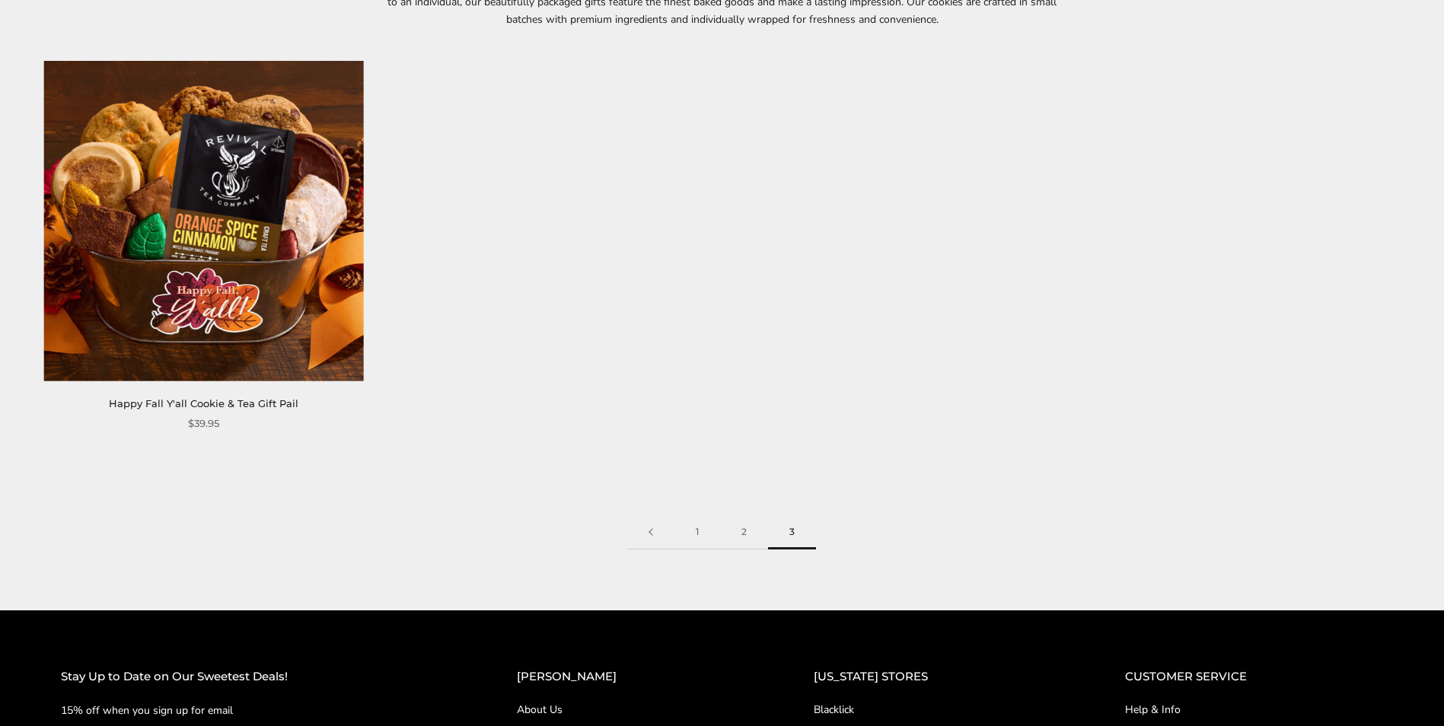
scroll to position [305, 0]
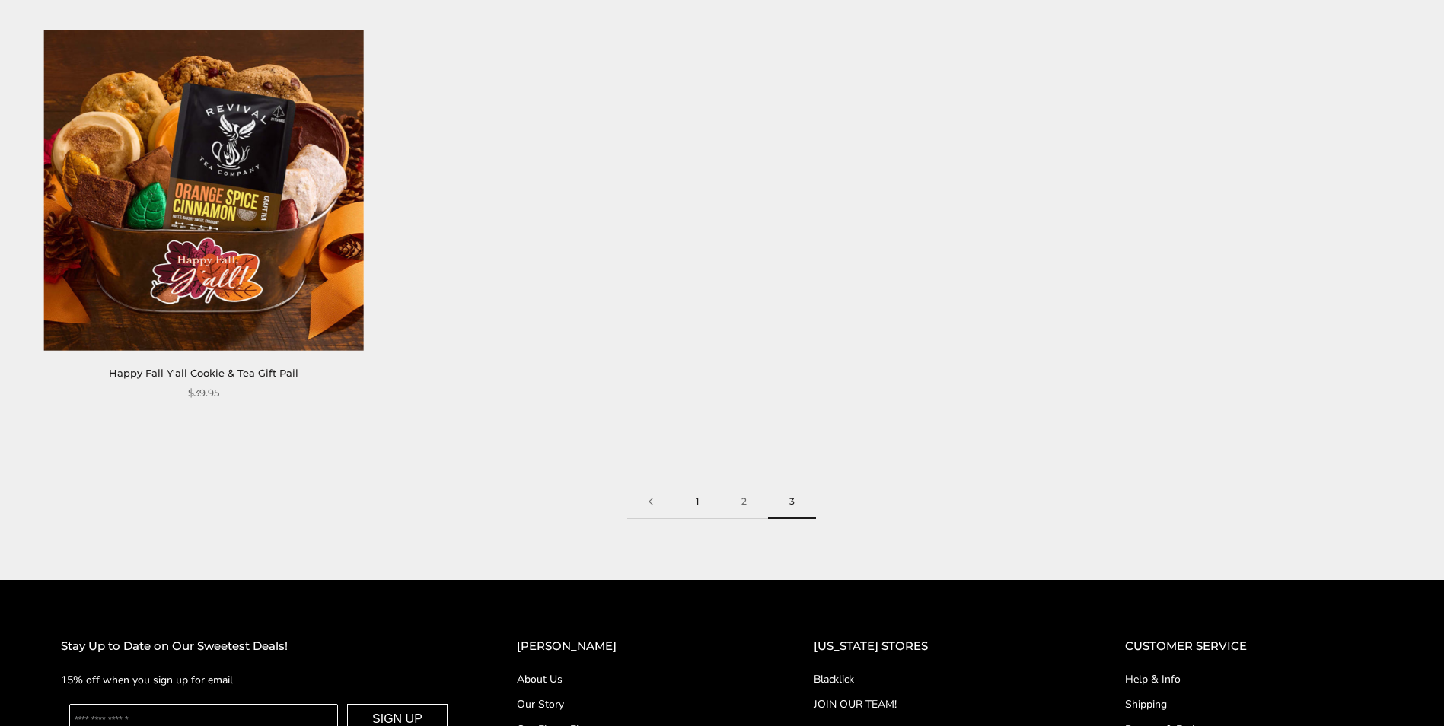
click at [698, 499] on link "1" at bounding box center [698, 502] width 46 height 34
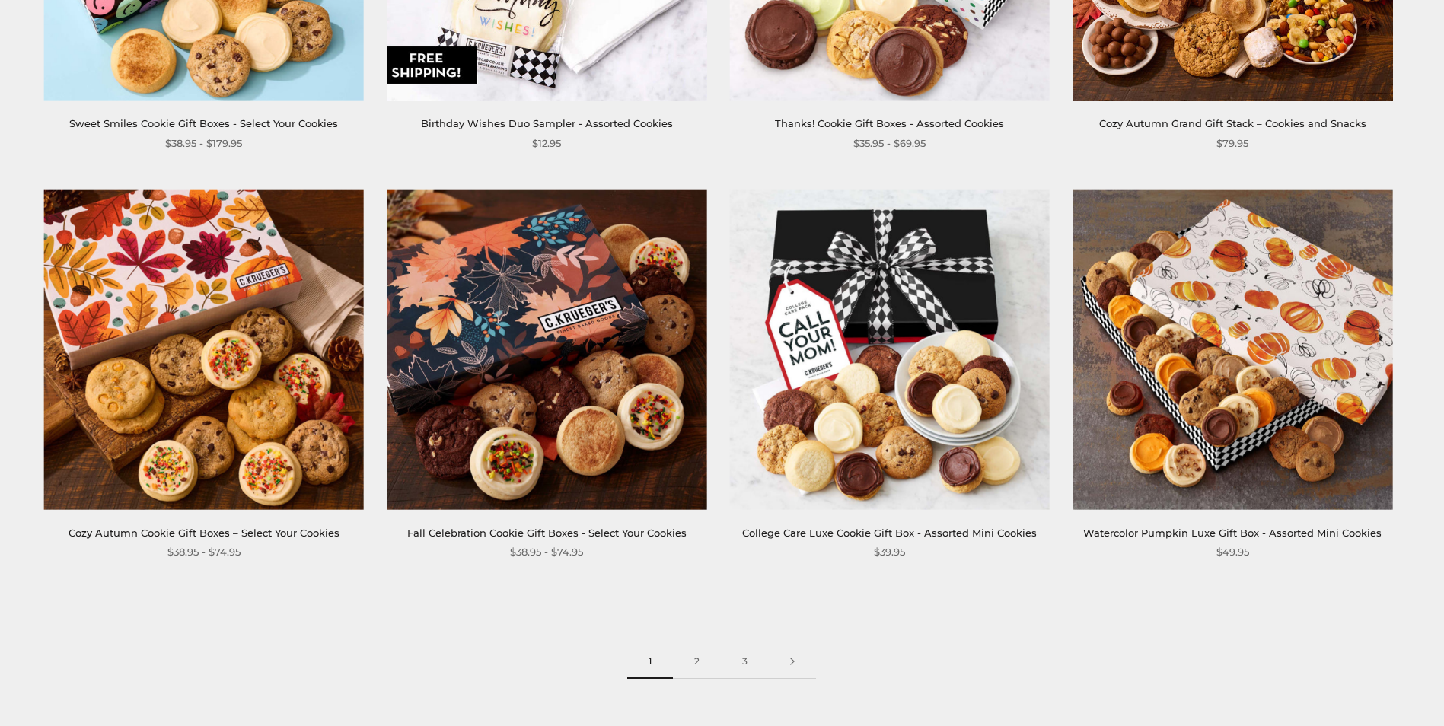
scroll to position [1980, 0]
